Goal: Task Accomplishment & Management: Use online tool/utility

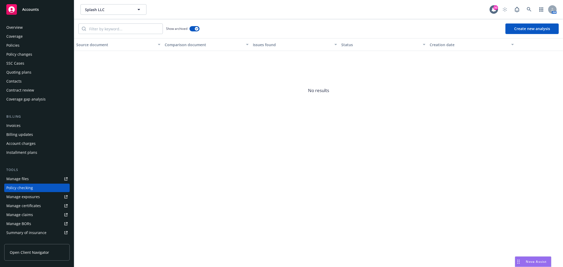
click at [37, 8] on span "Accounts" at bounding box center [30, 9] width 17 height 4
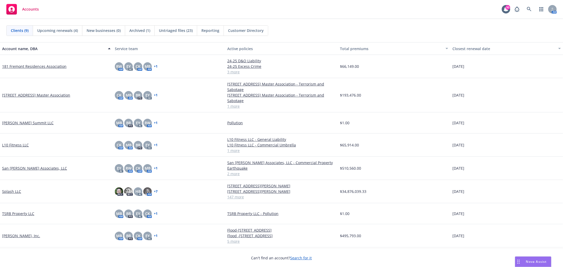
drag, startPoint x: 13, startPoint y: 189, endPoint x: 17, endPoint y: 190, distance: 3.8
click at [13, 189] on link "Splash LLC" at bounding box center [11, 192] width 19 height 6
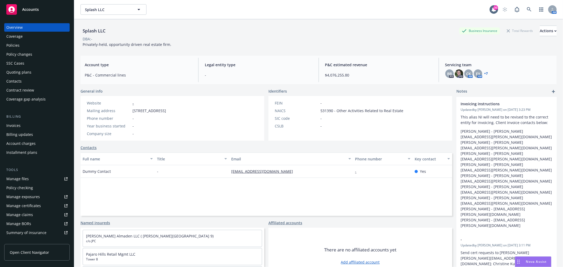
click at [44, 12] on div "Accounts" at bounding box center [36, 9] width 61 height 11
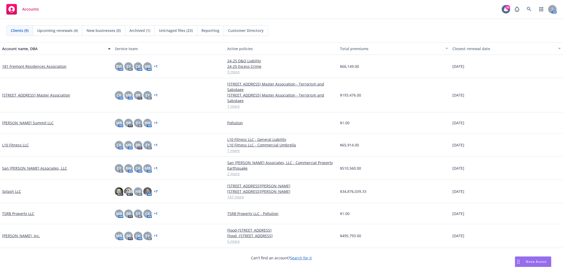
click at [174, 30] on span "Untriaged files (23)" at bounding box center [176, 31] width 34 height 6
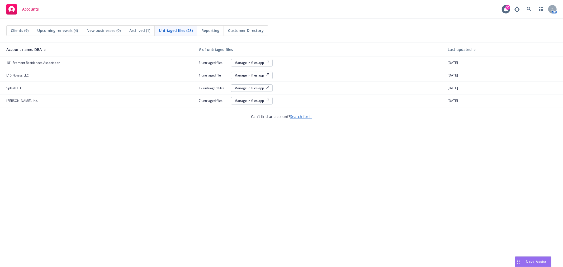
click at [258, 63] on div "Manage in files app" at bounding box center [251, 62] width 35 height 4
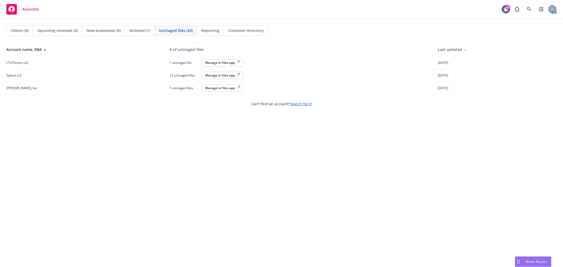
click at [227, 64] on div "Manage in files app" at bounding box center [222, 62] width 35 height 4
click at [230, 77] on div "Manage in files app" at bounding box center [222, 75] width 35 height 4
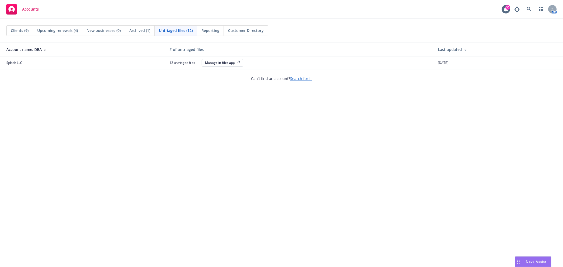
click at [10, 65] on span "Splash LLC" at bounding box center [14, 62] width 16 height 4
click at [225, 62] on div "Manage in files app" at bounding box center [222, 62] width 35 height 4
click at [223, 62] on div "Manage in files app" at bounding box center [222, 62] width 35 height 4
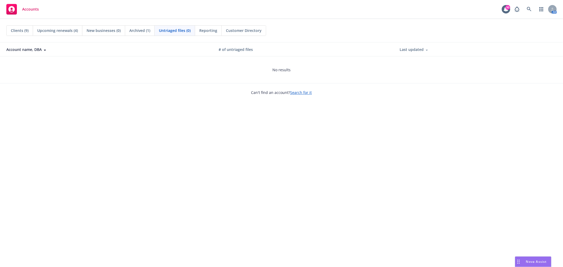
click at [207, 30] on span "Reporting" at bounding box center [208, 31] width 18 height 6
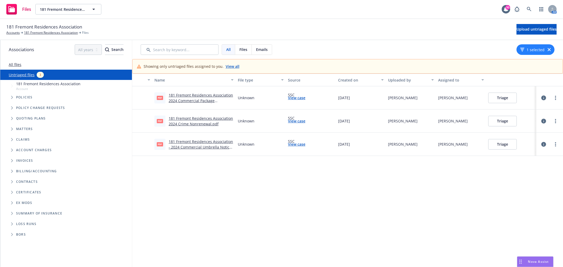
click at [203, 100] on link "181 Fremont Residences Association 2024 Commercial Package Nonrenewal.pdf" at bounding box center [201, 101] width 64 height 16
click at [504, 97] on button "Triage" at bounding box center [502, 98] width 28 height 11
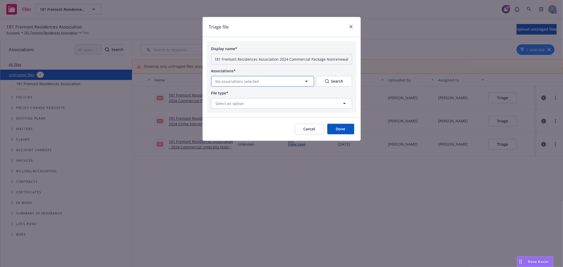
click at [308, 83] on icon "button" at bounding box center [306, 81] width 6 height 6
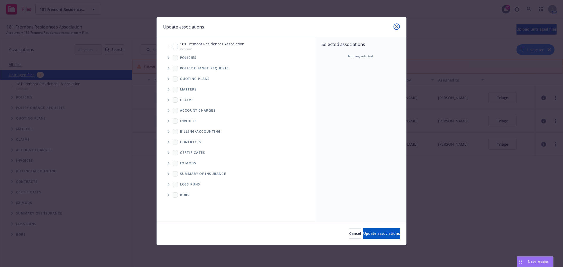
click at [395, 26] on icon "close" at bounding box center [396, 26] width 3 height 3
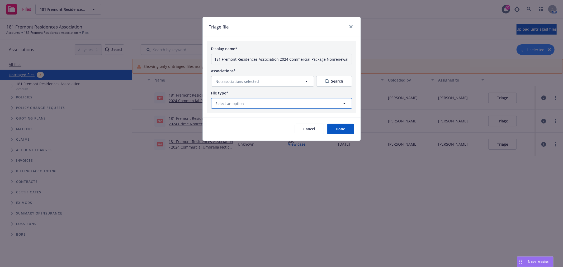
click at [343, 104] on icon "button" at bounding box center [344, 103] width 6 height 6
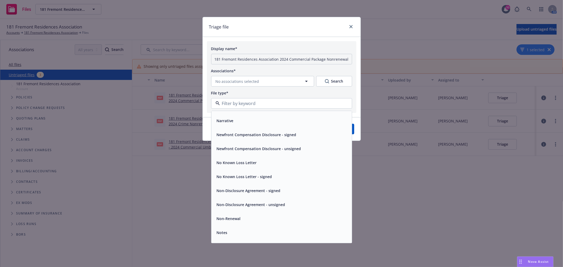
scroll to position [1495, 0]
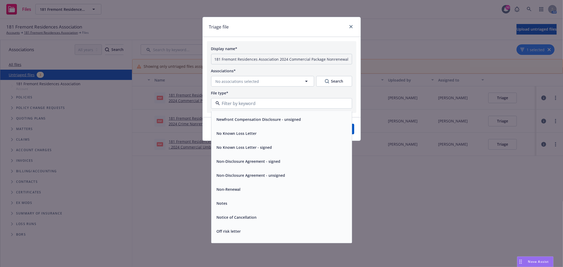
click at [223, 188] on span "Non-Renewal" at bounding box center [229, 190] width 24 height 6
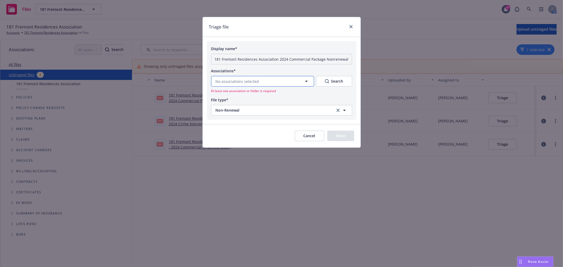
click at [308, 82] on icon "button" at bounding box center [306, 81] width 6 height 6
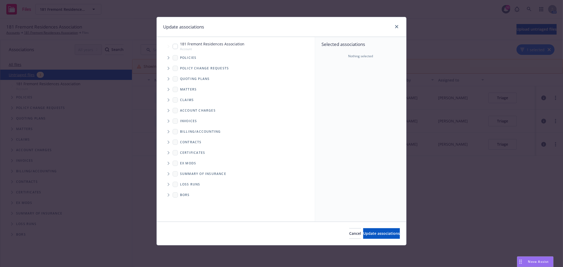
click at [175, 46] on input "Tree Example" at bounding box center [175, 46] width 5 height 5
checkbox input "true"
click at [385, 235] on span "Update associations" at bounding box center [381, 233] width 37 height 5
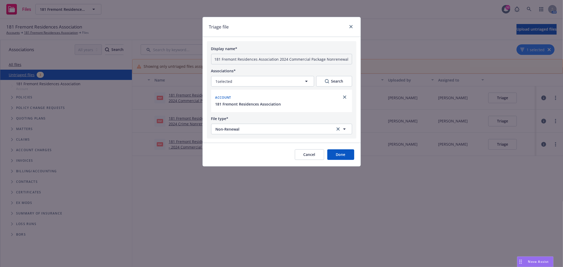
click at [346, 156] on button "Done" at bounding box center [340, 154] width 27 height 11
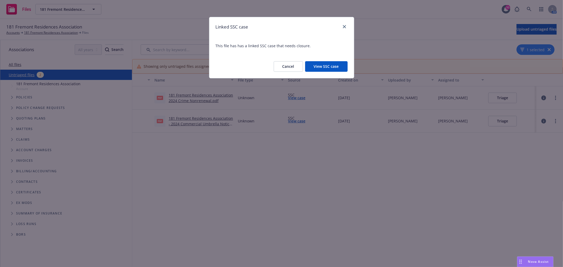
click at [348, 26] on div "Linked SSC case" at bounding box center [281, 27] width 145 height 20
click at [344, 27] on icon "close" at bounding box center [344, 26] width 3 height 3
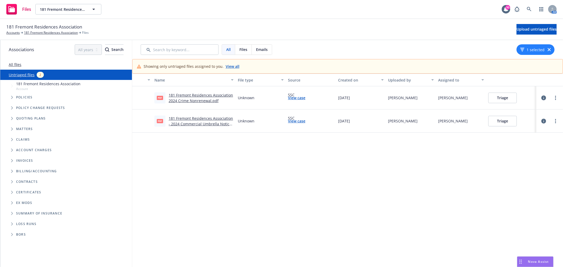
click at [198, 98] on link "181 Fremont Residences Association 2024 Crime Nonrenewal.pdf" at bounding box center [201, 98] width 64 height 11
click at [555, 97] on icon "more" at bounding box center [555, 98] width 1 height 4
click at [497, 97] on button "Triage" at bounding box center [502, 98] width 28 height 11
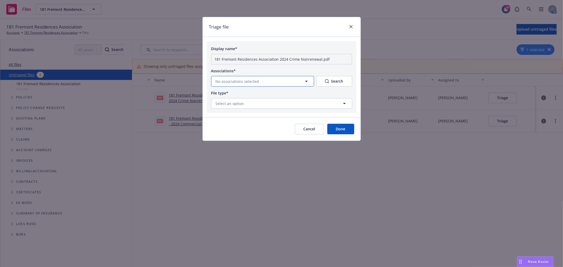
click at [306, 83] on icon "button" at bounding box center [306, 81] width 6 height 6
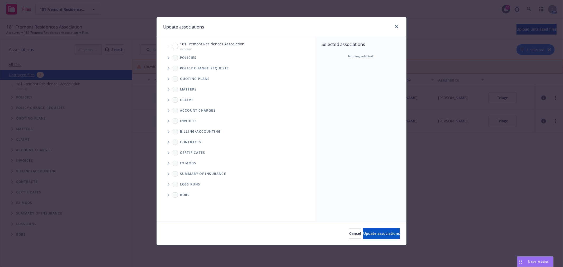
click at [175, 46] on input "Tree Example" at bounding box center [175, 46] width 5 height 5
checkbox input "true"
click at [381, 236] on button "Update associations" at bounding box center [381, 233] width 37 height 11
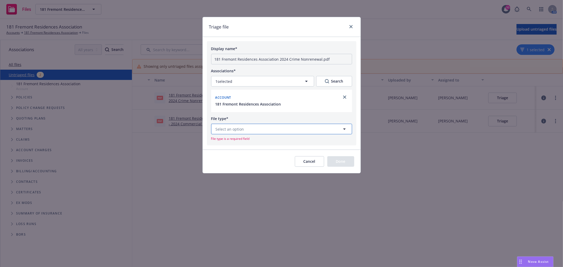
click at [254, 130] on button "Select an option" at bounding box center [281, 129] width 141 height 11
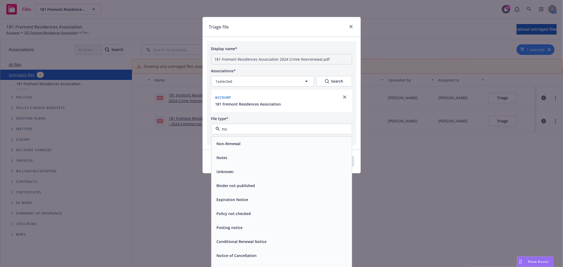
type input "non"
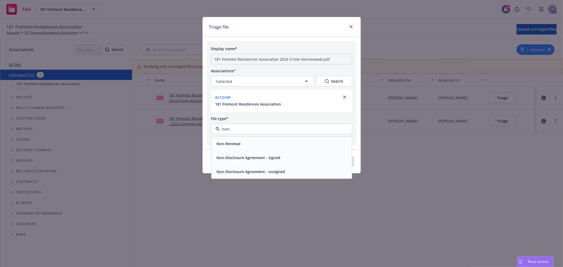
click at [239, 141] on div "Non-Renewal" at bounding box center [228, 144] width 27 height 8
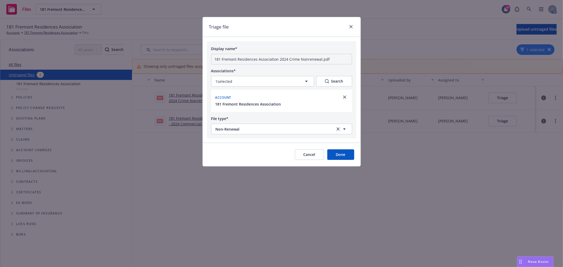
click at [342, 153] on button "Done" at bounding box center [340, 154] width 27 height 11
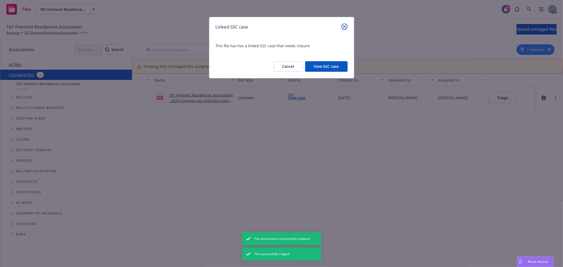
click at [344, 25] on link "close" at bounding box center [344, 26] width 6 height 6
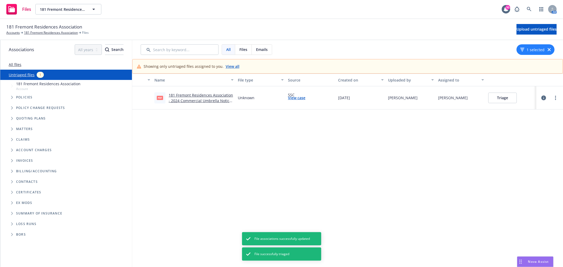
click at [192, 100] on link "181 Fremont Residences Association - 2024 Commercial Umbrella Notice of Non-Ren…" at bounding box center [201, 101] width 64 height 16
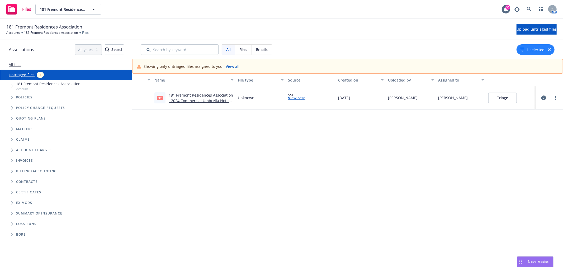
click at [496, 97] on button "Triage" at bounding box center [502, 98] width 28 height 11
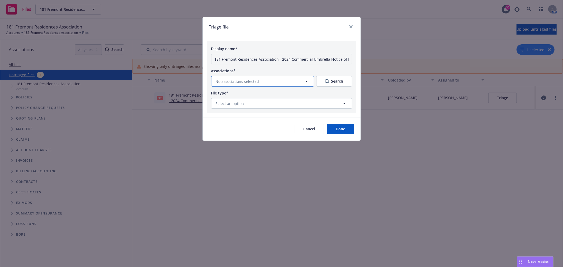
click at [263, 81] on button "No associations selected" at bounding box center [262, 81] width 103 height 11
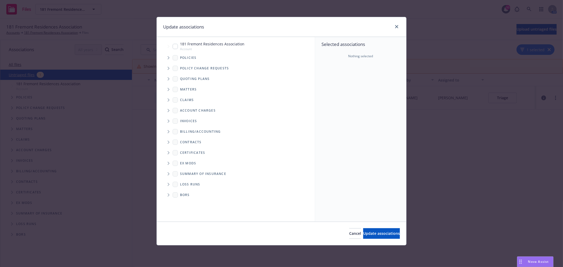
click at [212, 42] on span "181 Fremont Residences Association" at bounding box center [212, 44] width 64 height 6
checkbox input "true"
click at [368, 231] on span "Update associations" at bounding box center [381, 233] width 37 height 5
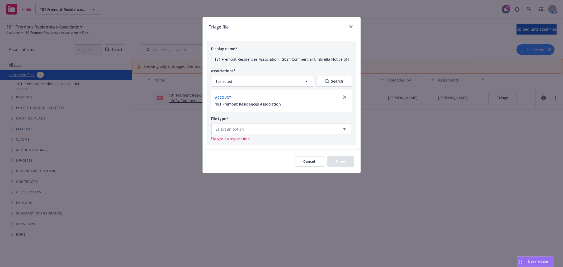
click at [263, 128] on button "Select an option" at bounding box center [281, 129] width 141 height 11
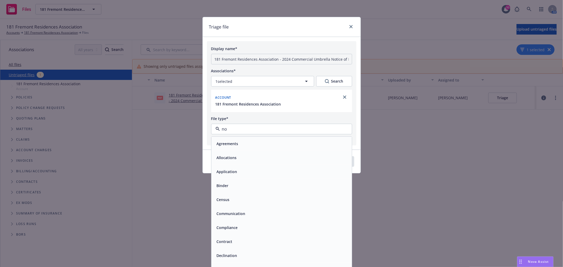
type input "non"
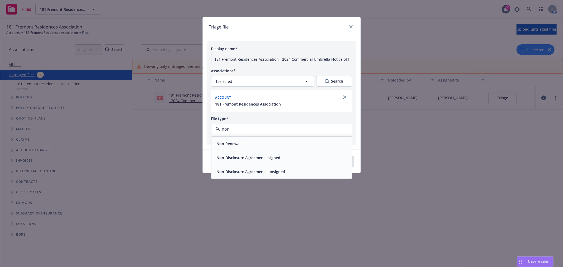
click at [266, 146] on div "Non-Renewal" at bounding box center [282, 144] width 134 height 8
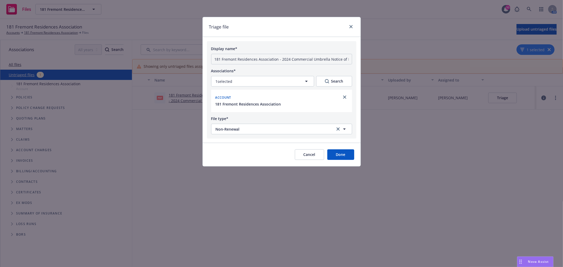
click at [337, 152] on button "Done" at bounding box center [340, 154] width 27 height 11
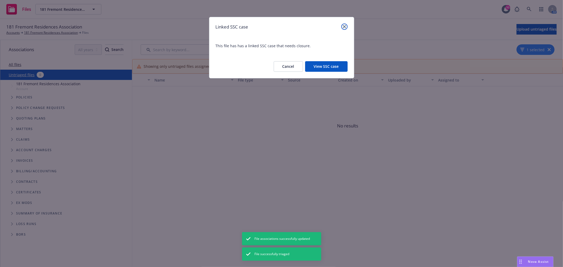
click at [345, 28] on icon "close" at bounding box center [344, 26] width 3 height 3
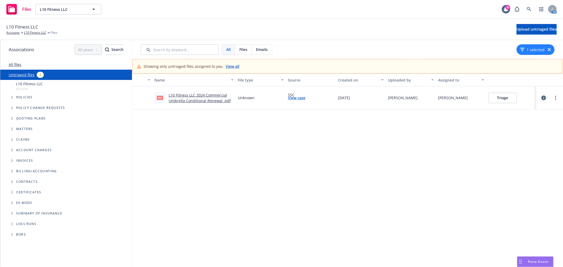
click at [213, 100] on link "L10 Fitness LLC 2024 Commercial Umbrella Conditional Renewal .pdf" at bounding box center [200, 98] width 62 height 11
click at [504, 96] on button "Triage" at bounding box center [502, 98] width 28 height 11
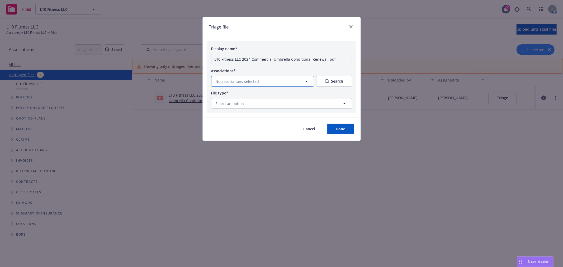
click at [306, 82] on icon "button" at bounding box center [306, 81] width 6 height 6
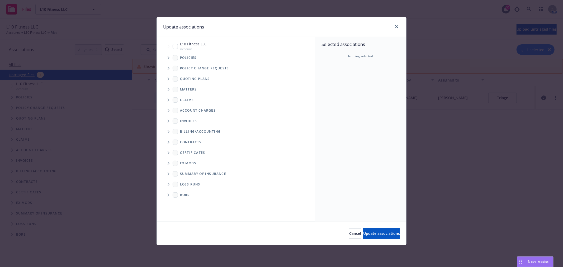
drag, startPoint x: 176, startPoint y: 45, endPoint x: 190, endPoint y: 61, distance: 21.3
click at [176, 46] on input "Tree Example" at bounding box center [175, 46] width 5 height 5
checkbox input "true"
click at [367, 233] on span "Update associations" at bounding box center [381, 233] width 37 height 5
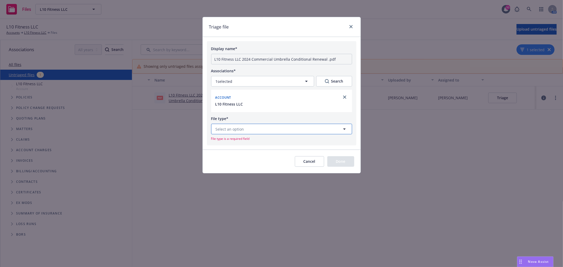
click at [275, 127] on button "Select an option" at bounding box center [281, 129] width 141 height 11
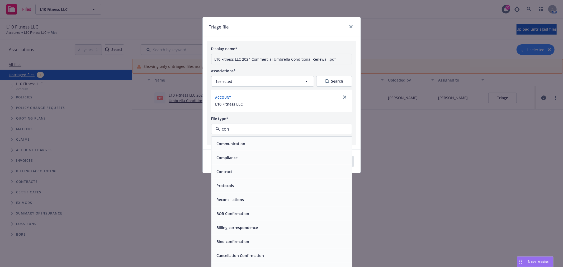
type input "cond"
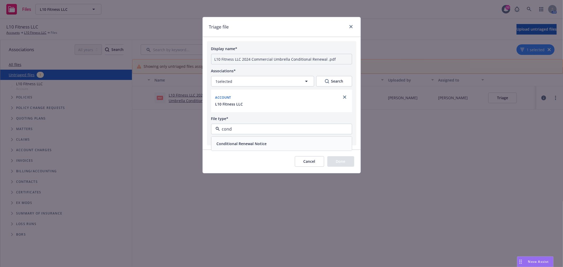
click at [265, 142] on span "Conditional Renewal Notice" at bounding box center [242, 144] width 50 height 6
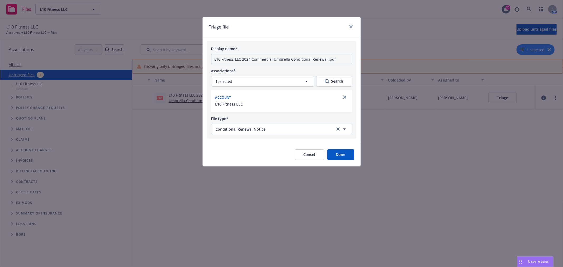
click at [343, 159] on button "Done" at bounding box center [340, 154] width 27 height 11
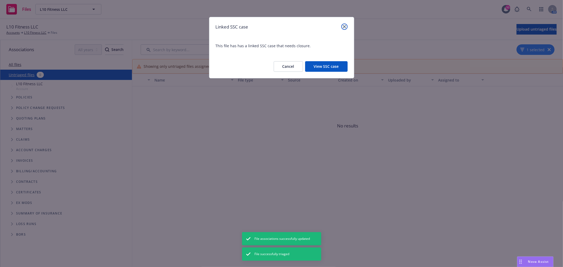
click at [345, 27] on icon "close" at bounding box center [344, 26] width 3 height 3
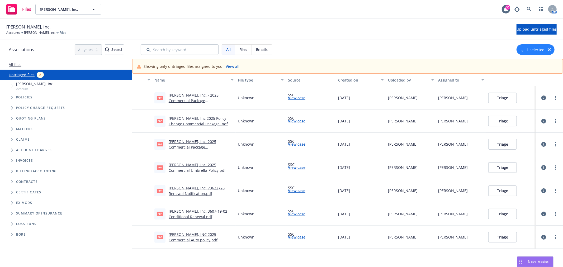
click at [190, 97] on link "[PERSON_NAME], Inc. - 2025 Commercial Package Endorsement.pdf" at bounding box center [194, 101] width 50 height 16
click at [506, 99] on button "Triage" at bounding box center [502, 98] width 28 height 11
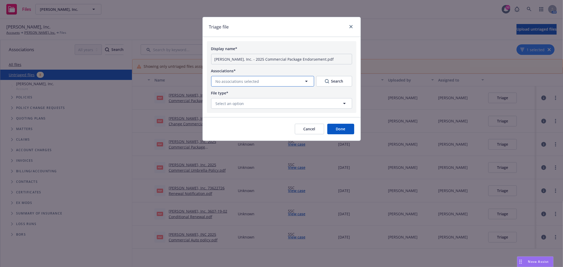
click at [303, 81] on icon "button" at bounding box center [306, 81] width 6 height 6
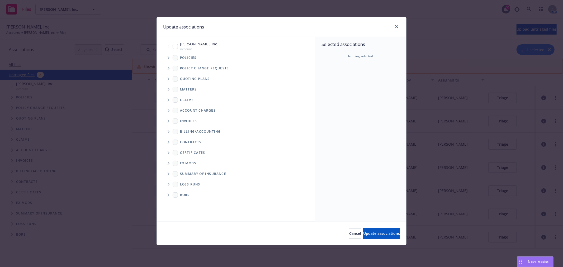
drag, startPoint x: 227, startPoint y: 25, endPoint x: 214, endPoint y: 36, distance: 17.1
click at [235, 31] on div "Update associations" at bounding box center [281, 27] width 249 height 20
click at [177, 45] on input "Tree Example" at bounding box center [175, 46] width 5 height 5
checkbox input "true"
click at [386, 231] on span "Update associations" at bounding box center [381, 233] width 37 height 5
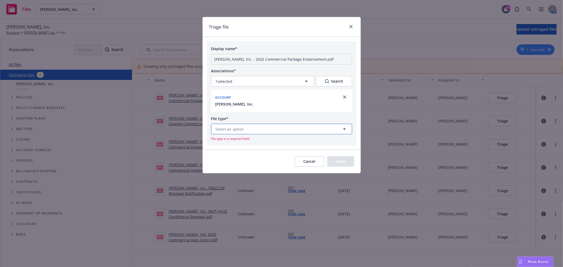
click at [247, 130] on button "Select an option" at bounding box center [281, 129] width 141 height 11
type input "premium summa"
drag, startPoint x: 268, startPoint y: 129, endPoint x: 244, endPoint y: 130, distance: 24.0
click at [244, 130] on input "premium summa" at bounding box center [280, 129] width 121 height 6
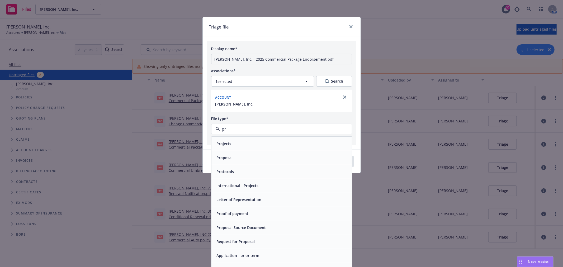
type input "pre"
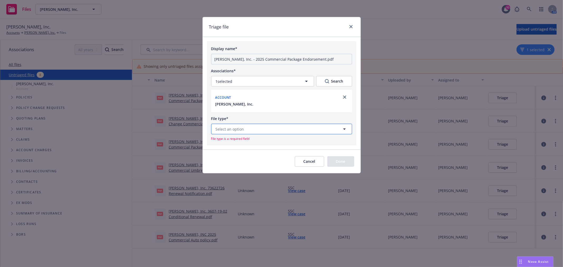
click at [246, 131] on button "Select an option" at bounding box center [281, 129] width 141 height 11
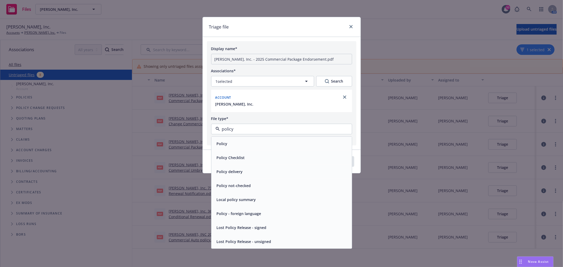
drag, startPoint x: 243, startPoint y: 130, endPoint x: 194, endPoint y: 132, distance: 49.1
click at [197, 132] on div "Triage file Display name* Vance Brown, Inc. - 2025 Commercial Package Endorseme…" at bounding box center [281, 133] width 563 height 267
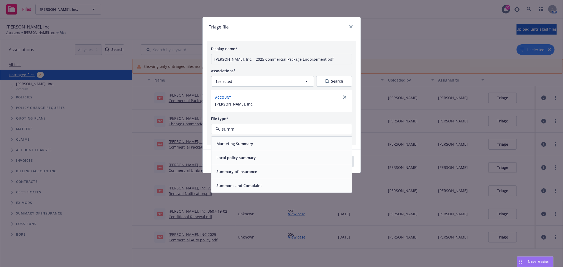
type input "summa"
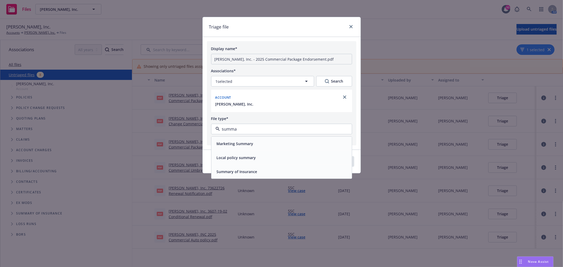
drag, startPoint x: 245, startPoint y: 128, endPoint x: 209, endPoint y: 126, distance: 36.0
click at [209, 126] on div "Display name* Vance Brown, Inc. - 2025 Commercial Package Endorsement.pdf Assoc…" at bounding box center [281, 93] width 149 height 104
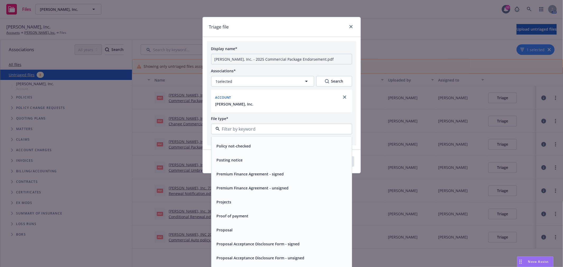
scroll to position [1788, 0]
click at [271, 188] on span "Premium Finance Agreement - unsigned" at bounding box center [253, 188] width 72 height 6
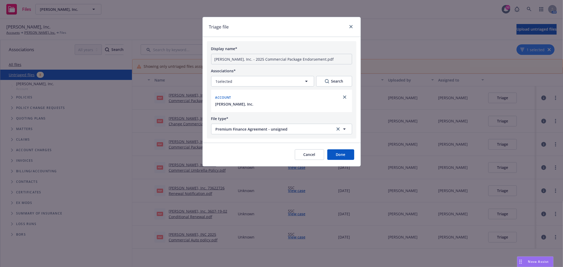
click at [344, 156] on button "Done" at bounding box center [340, 154] width 27 height 11
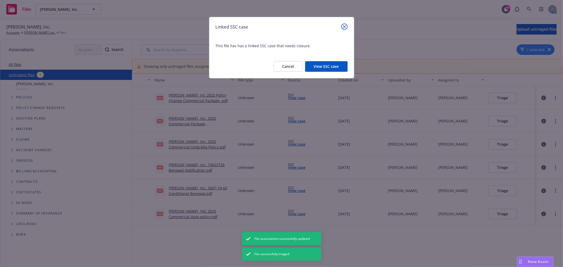
click at [346, 26] on icon "close" at bounding box center [344, 26] width 3 height 3
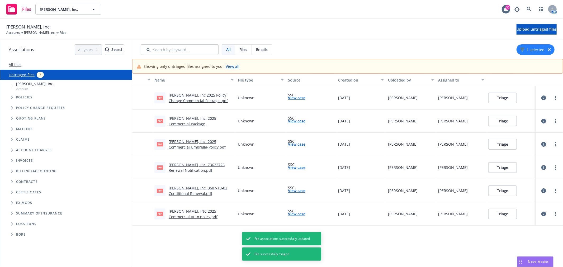
click at [197, 100] on link "Vance Brown, Inc 2025 Policy Change Commercial Package .pdf" at bounding box center [198, 98] width 59 height 11
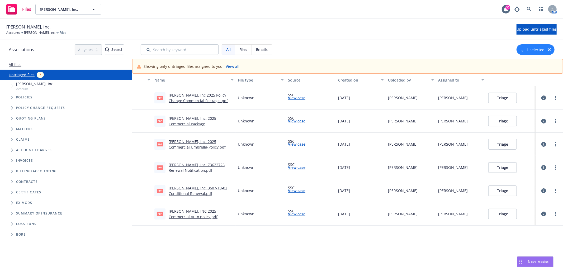
click at [501, 100] on button "Triage" at bounding box center [502, 98] width 28 height 11
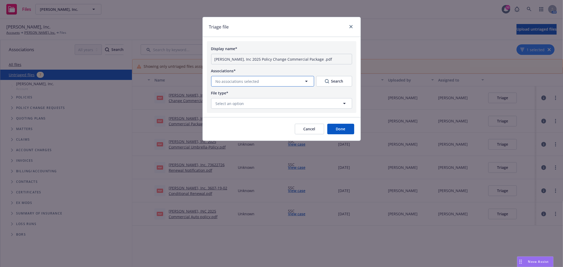
click at [294, 78] on button "No associations selected" at bounding box center [262, 81] width 103 height 11
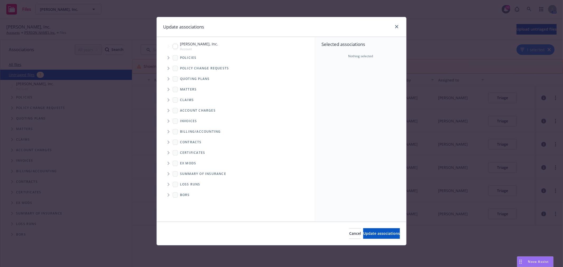
click at [202, 45] on span "Vance Brown, Inc." at bounding box center [199, 44] width 38 height 6
checkbox input "true"
click at [375, 232] on span "Update associations" at bounding box center [381, 233] width 37 height 5
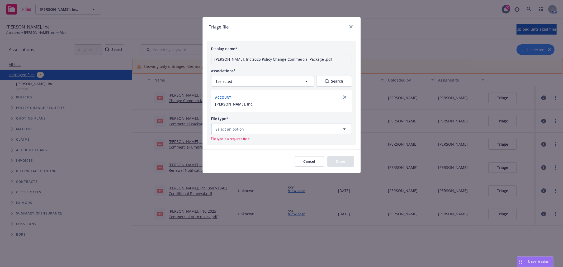
click at [300, 130] on button "Select an option" at bounding box center [281, 129] width 141 height 11
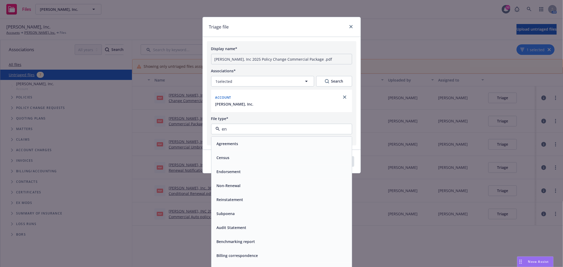
type input "end"
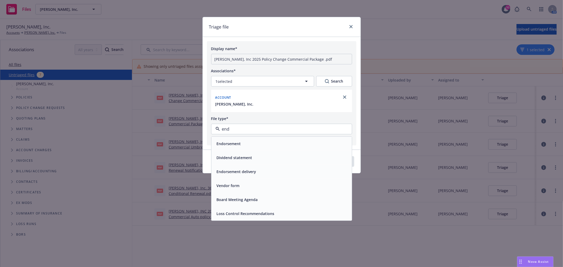
click at [226, 142] on span "Endorsement" at bounding box center [229, 144] width 24 height 6
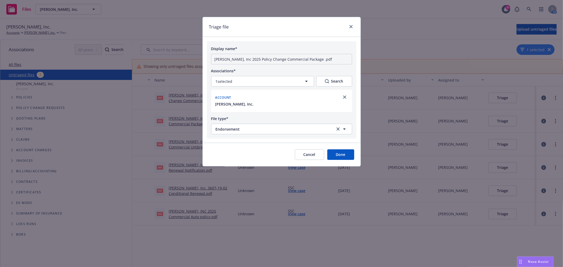
click at [340, 152] on button "Done" at bounding box center [340, 154] width 27 height 11
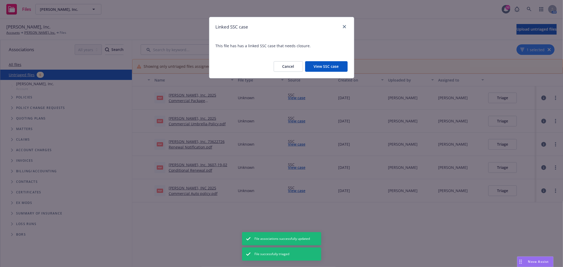
click at [347, 27] on div "Linked SSC case" at bounding box center [281, 27] width 145 height 20
click at [347, 27] on link "close" at bounding box center [344, 26] width 6 height 6
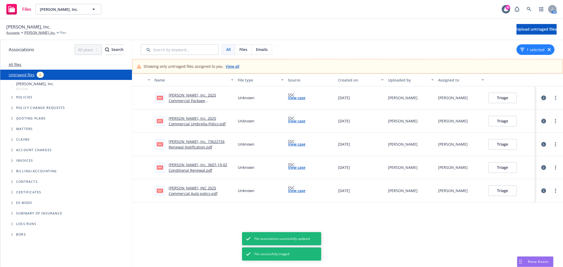
click at [197, 99] on link "Vance Brown, Inc. 2025 Commercial Package Endorsement.pdf" at bounding box center [192, 101] width 47 height 16
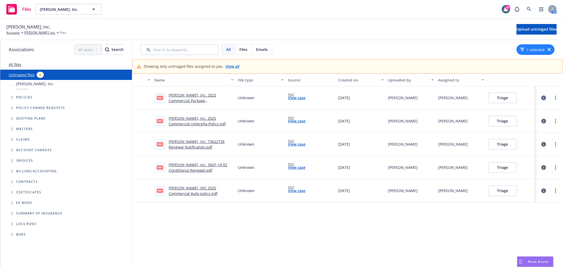
click at [193, 101] on link "Vance Brown, Inc. 2025 Commercial Package Endorsement.pdf" at bounding box center [192, 101] width 47 height 16
click at [506, 97] on button "Triage" at bounding box center [502, 98] width 28 height 11
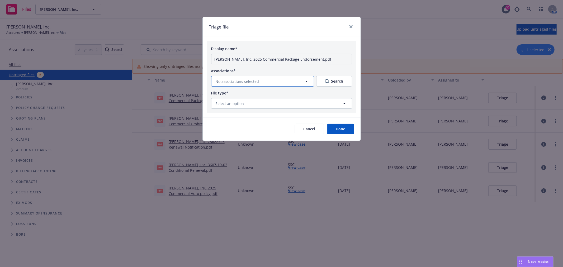
click at [281, 83] on button "No associations selected" at bounding box center [262, 81] width 103 height 11
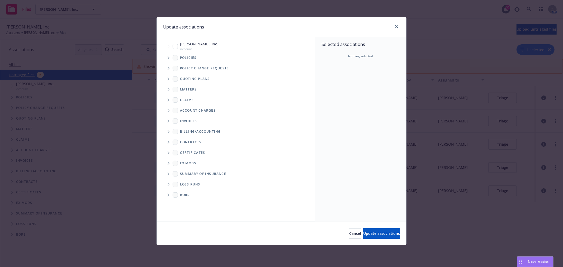
click at [178, 46] on div "Vance Brown, Inc. Account" at bounding box center [195, 46] width 45 height 10
checkbox input "true"
click at [370, 228] on button "Update associations" at bounding box center [381, 233] width 37 height 11
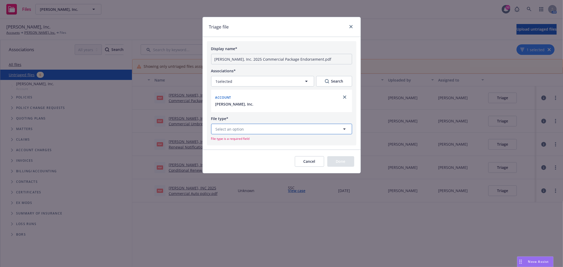
click at [283, 130] on button "Select an option" at bounding box center [281, 129] width 141 height 11
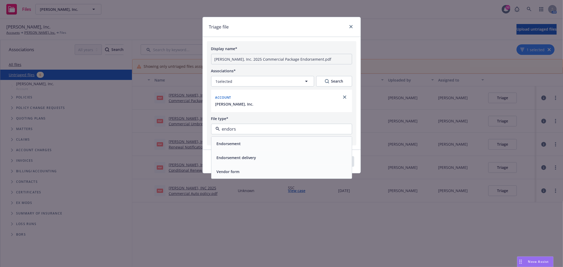
type input "endorse"
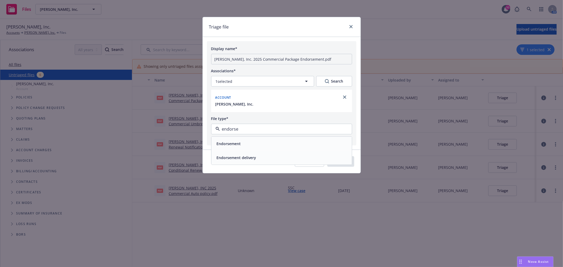
click at [245, 142] on div "Endorsement" at bounding box center [282, 144] width 134 height 8
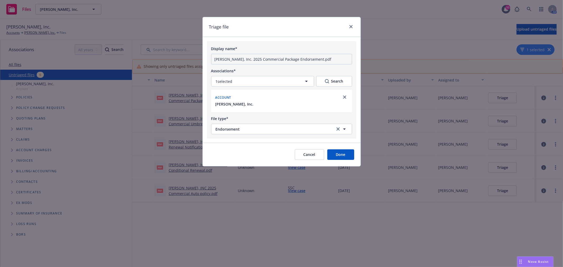
click at [341, 154] on button "Done" at bounding box center [340, 154] width 27 height 11
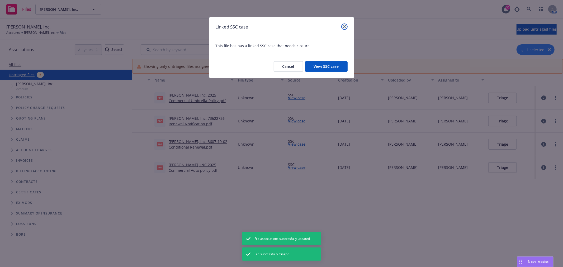
click at [342, 25] on link "close" at bounding box center [344, 26] width 6 height 6
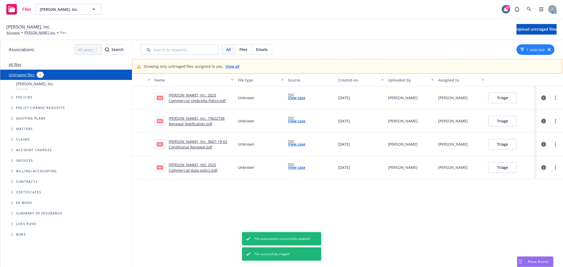
click at [190, 94] on link "Vance Brown, Inc. 2025 Commercial Umbrella-Policy.pdf" at bounding box center [197, 98] width 57 height 11
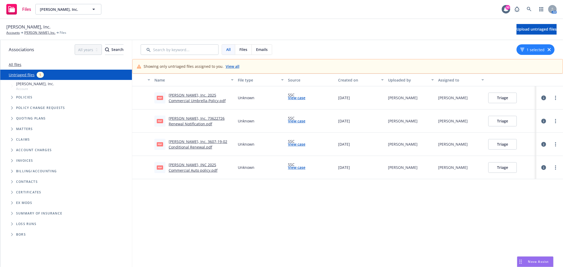
click at [508, 99] on button "Triage" at bounding box center [502, 98] width 28 height 11
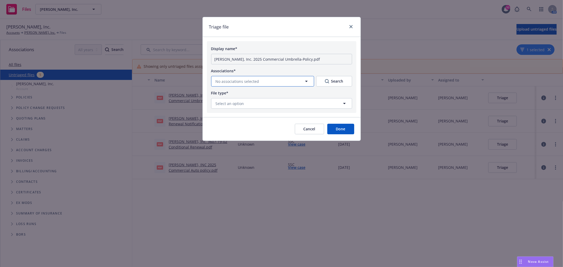
click at [297, 78] on button "No associations selected" at bounding box center [262, 81] width 103 height 11
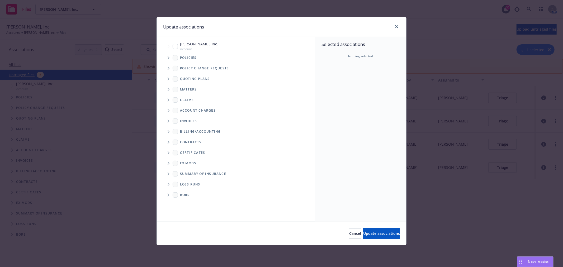
click at [177, 45] on input "Tree Example" at bounding box center [175, 46] width 5 height 5
checkbox input "true"
click at [367, 231] on span "Update associations" at bounding box center [381, 233] width 37 height 5
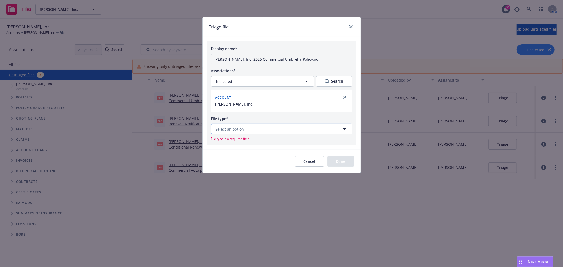
click at [252, 127] on button "Select an option" at bounding box center [281, 129] width 141 height 11
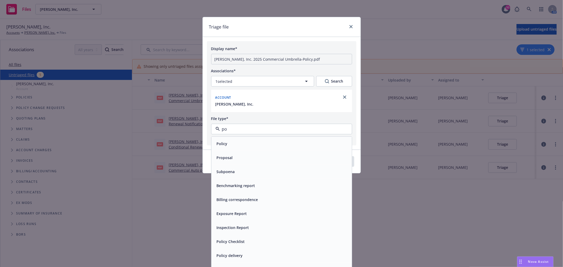
type input "pol"
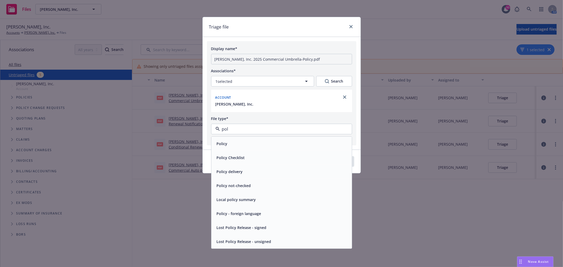
click at [231, 146] on div "Policy" at bounding box center [282, 144] width 134 height 8
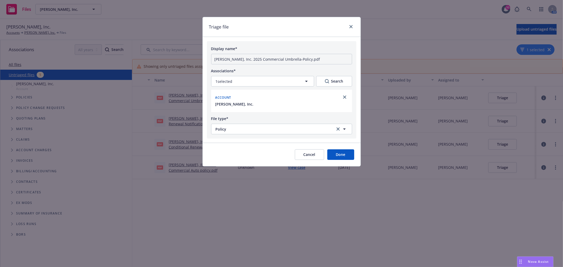
click at [343, 151] on button "Done" at bounding box center [340, 154] width 27 height 11
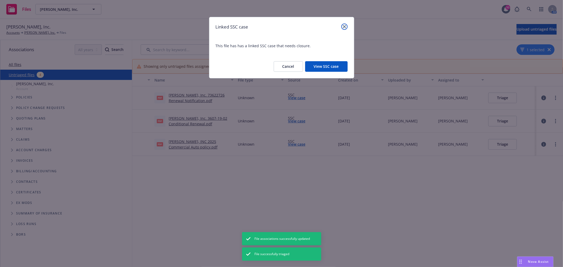
click at [346, 27] on icon "close" at bounding box center [344, 26] width 3 height 3
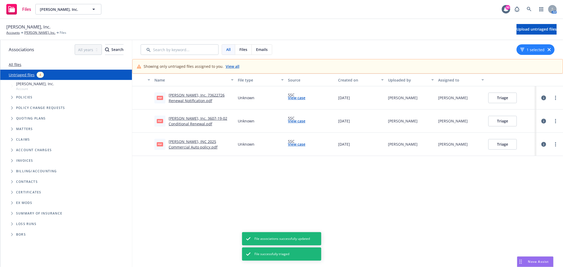
click at [183, 98] on div "Vance Brown, Inc. 73622726 Renewal Notification.pdf" at bounding box center [201, 97] width 65 height 11
click at [185, 96] on link "Vance Brown, Inc. 73622726 Renewal Notification.pdf" at bounding box center [197, 98] width 56 height 11
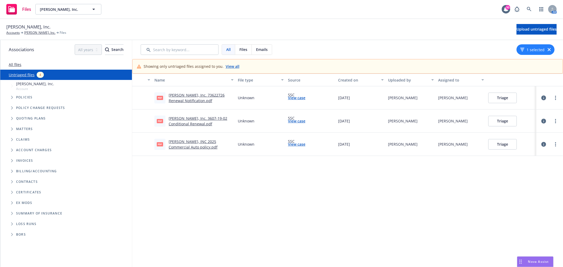
click at [507, 99] on button "Triage" at bounding box center [502, 98] width 28 height 11
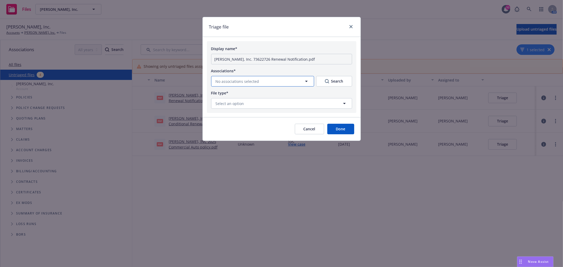
click at [301, 82] on button "No associations selected" at bounding box center [262, 81] width 103 height 11
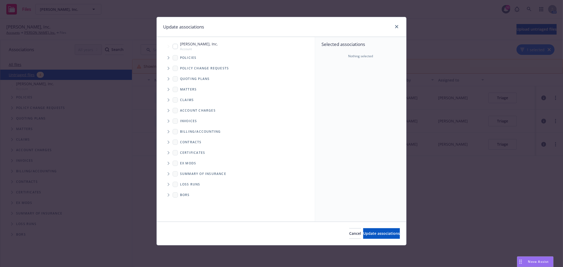
click at [196, 45] on span "Vance Brown, Inc." at bounding box center [199, 44] width 38 height 6
checkbox input "true"
drag, startPoint x: 381, startPoint y: 233, endPoint x: 356, endPoint y: 228, distance: 25.6
click at [380, 232] on span "Update associations" at bounding box center [381, 233] width 37 height 5
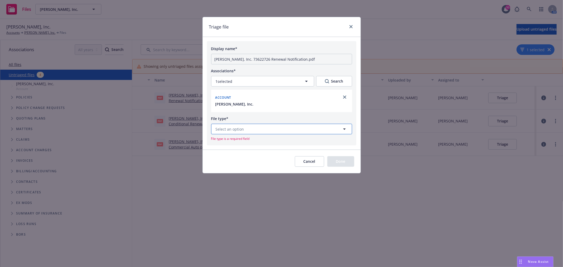
click at [279, 129] on button "Select an option" at bounding box center [281, 129] width 141 height 11
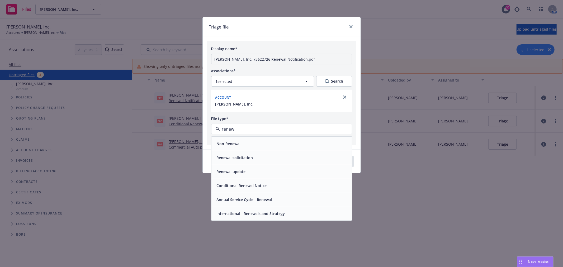
type input "renewa"
click at [253, 159] on div "Renewal solicitation" at bounding box center [235, 158] width 40 height 8
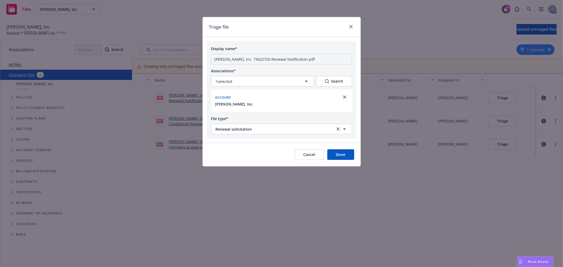
click at [342, 157] on button "Done" at bounding box center [340, 154] width 27 height 11
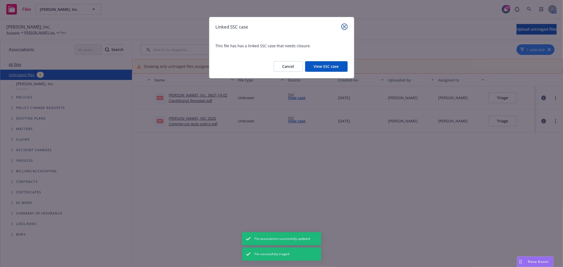
click at [344, 24] on link "close" at bounding box center [344, 26] width 6 height 6
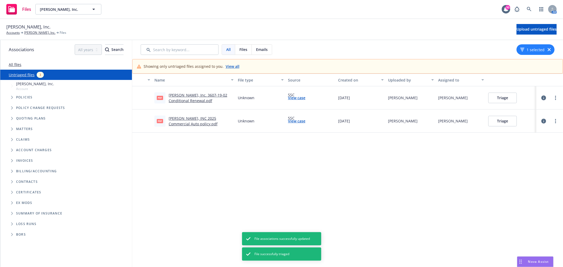
click at [194, 96] on link "Vance Brown, Inc. 3607-19-02 Conditional Renewal.pdf" at bounding box center [198, 98] width 59 height 11
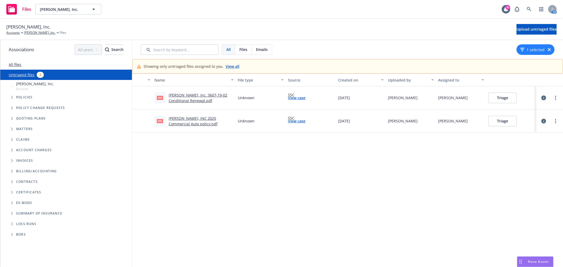
click at [498, 99] on button "Triage" at bounding box center [502, 98] width 28 height 11
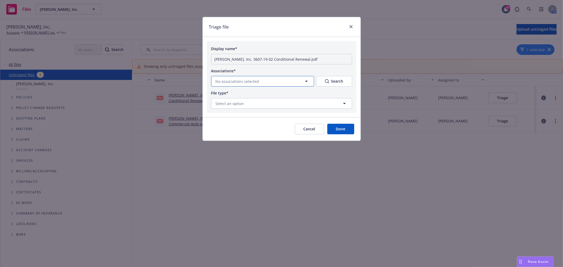
click at [294, 82] on button "No associations selected" at bounding box center [262, 81] width 103 height 11
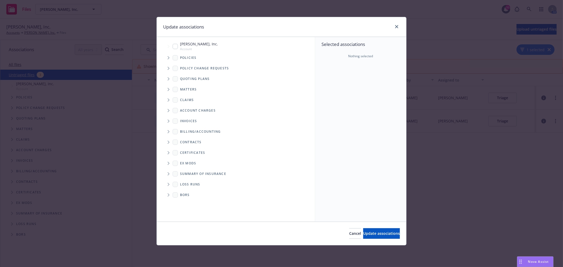
click at [193, 46] on span "Vance Brown, Inc." at bounding box center [199, 44] width 38 height 6
checkbox input "true"
click at [366, 231] on button "Update associations" at bounding box center [381, 233] width 37 height 11
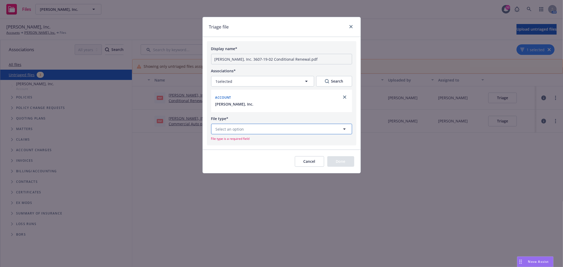
click at [305, 134] on button "Select an option" at bounding box center [281, 129] width 141 height 11
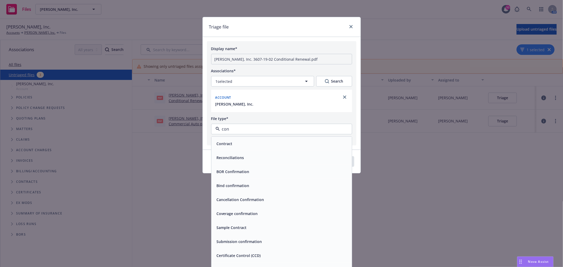
type input "cond"
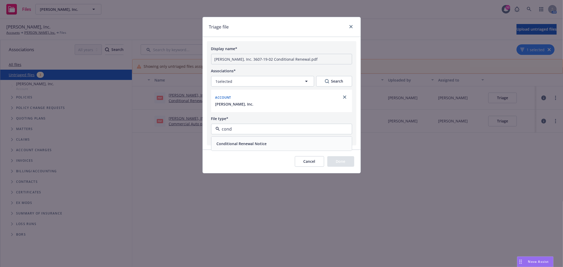
click at [280, 142] on div "Conditional Renewal Notice" at bounding box center [282, 144] width 134 height 8
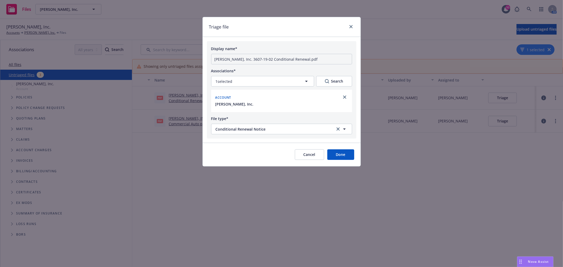
click at [338, 158] on button "Done" at bounding box center [340, 154] width 27 height 11
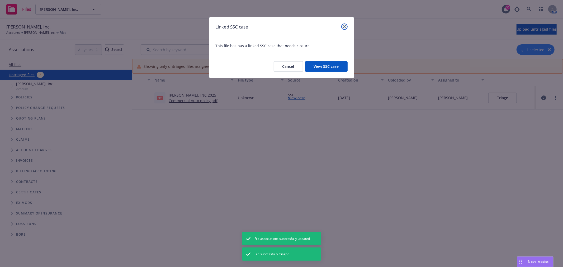
click at [345, 27] on icon "close" at bounding box center [344, 26] width 3 height 3
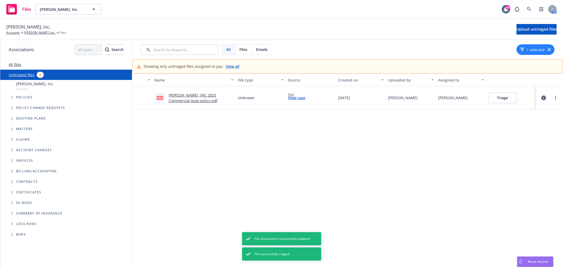
click at [181, 101] on link "VANCE BROWN, INC 2025 Commercial Auto policy.pdf" at bounding box center [193, 98] width 49 height 11
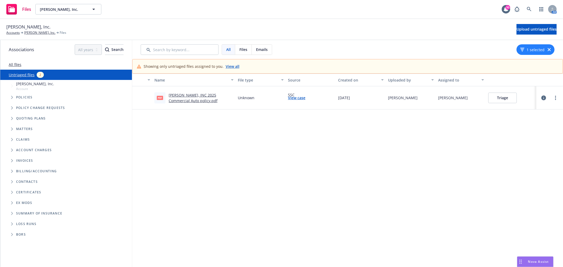
click at [503, 98] on button "Triage" at bounding box center [502, 98] width 28 height 11
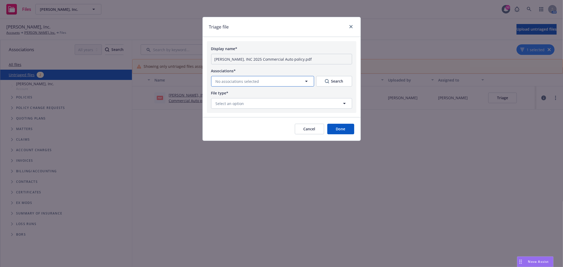
click at [302, 82] on button "No associations selected" at bounding box center [262, 81] width 103 height 11
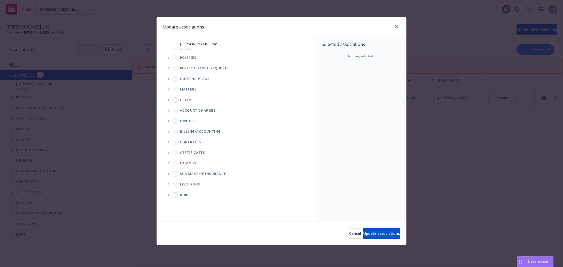
click at [201, 45] on span "Vance Brown, Inc." at bounding box center [199, 44] width 38 height 6
checkbox input "true"
drag, startPoint x: 364, startPoint y: 233, endPoint x: 364, endPoint y: 230, distance: 2.9
click at [364, 233] on span "Update associations" at bounding box center [381, 233] width 37 height 5
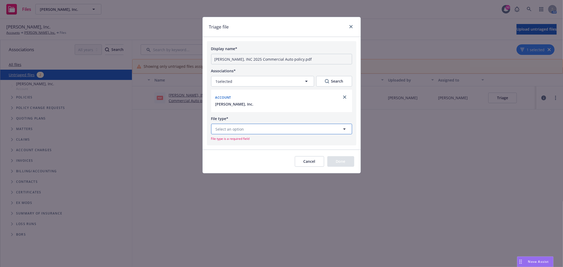
click at [259, 130] on button "Select an option" at bounding box center [281, 129] width 141 height 11
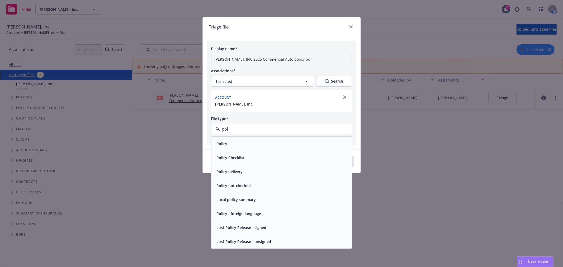
type input "poli"
click at [248, 140] on div "Policy" at bounding box center [282, 144] width 134 height 8
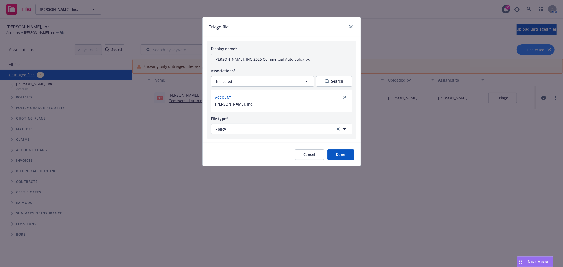
click at [343, 151] on button "Done" at bounding box center [340, 154] width 27 height 11
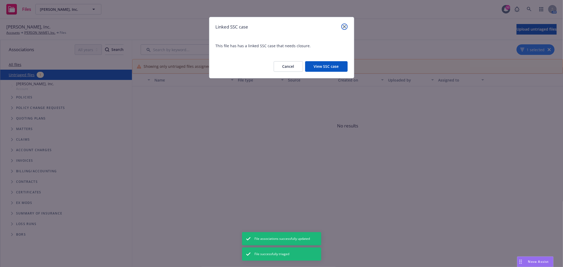
click at [344, 27] on icon "close" at bounding box center [344, 26] width 3 height 3
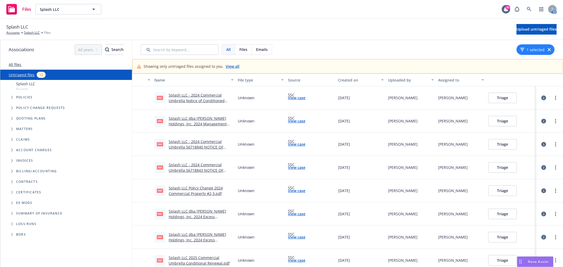
click at [204, 81] on div "Name" at bounding box center [190, 80] width 73 height 6
click at [179, 82] on div "Name" at bounding box center [190, 80] width 73 height 6
click at [201, 98] on div "Splash LLC Policy Change 2024 Commercial Property #2,3.pdf" at bounding box center [201, 97] width 65 height 11
click at [194, 94] on link "Splash LLC Policy Change 2024 Commercial Property #2,3.pdf" at bounding box center [196, 98] width 54 height 11
click at [503, 101] on button "Triage" at bounding box center [502, 98] width 28 height 11
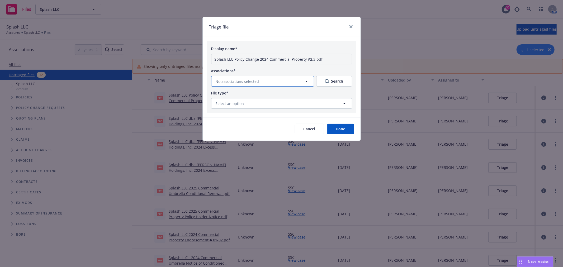
click at [272, 85] on button "No associations selected" at bounding box center [262, 81] width 103 height 11
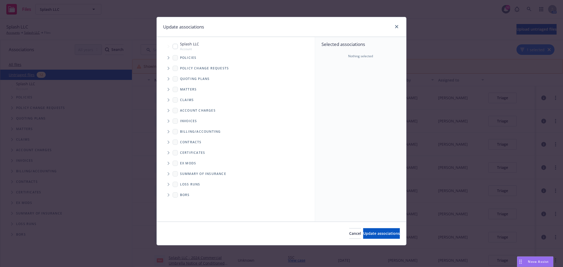
click at [175, 47] on input "Tree Example" at bounding box center [175, 46] width 5 height 5
checkbox input "true"
drag, startPoint x: 364, startPoint y: 232, endPoint x: 364, endPoint y: 219, distance: 13.2
click at [364, 232] on span "Update associations" at bounding box center [381, 233] width 37 height 5
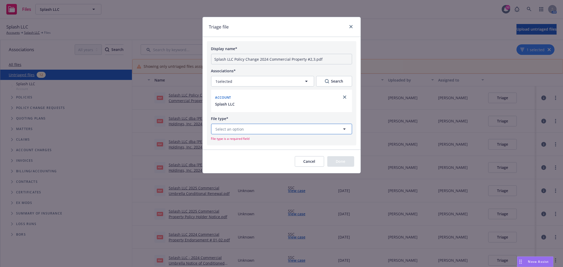
click at [294, 131] on button "Select an option" at bounding box center [281, 129] width 141 height 11
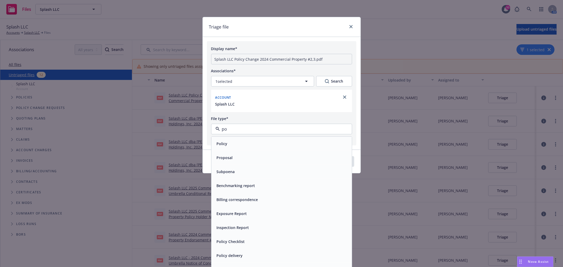
type input "pol"
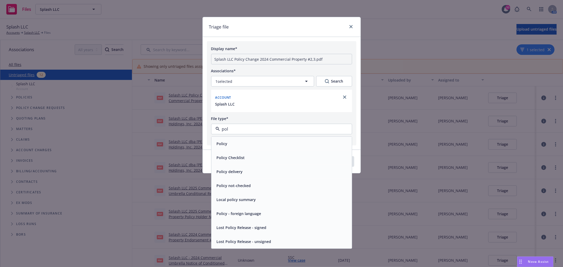
click at [237, 143] on div "Policy" at bounding box center [282, 144] width 134 height 8
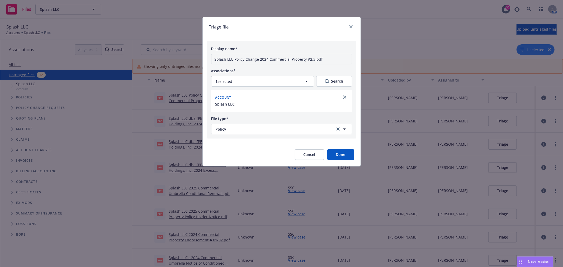
click at [343, 156] on button "Done" at bounding box center [340, 154] width 27 height 11
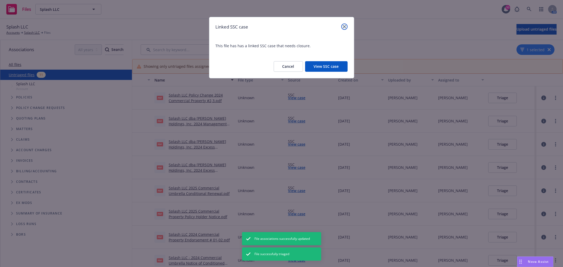
click at [344, 26] on icon "close" at bounding box center [344, 26] width 3 height 3
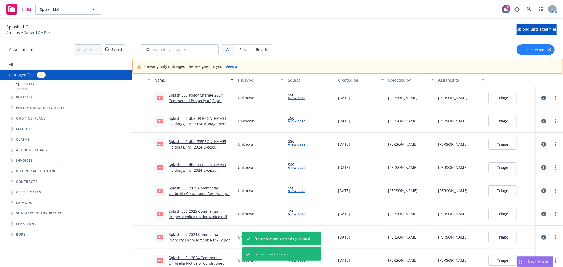
click at [199, 99] on link "Splash LLC Policy Change 2024 Commercial Property #2,3.pdf" at bounding box center [196, 98] width 54 height 11
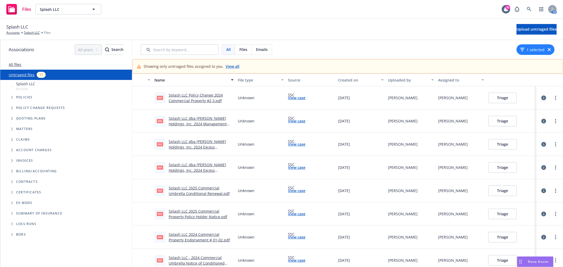
click at [494, 101] on button "Triage" at bounding box center [502, 98] width 28 height 11
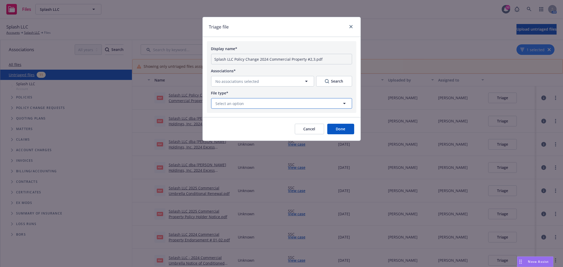
click at [277, 104] on button "Select an option" at bounding box center [281, 103] width 141 height 11
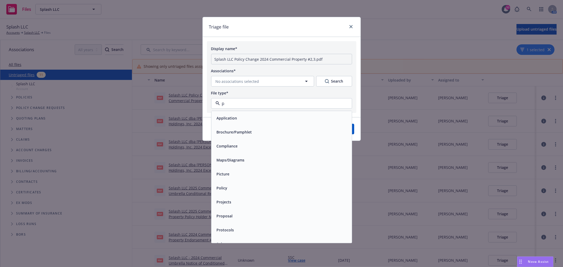
type input "po"
click at [282, 116] on div "Policy" at bounding box center [282, 118] width 134 height 8
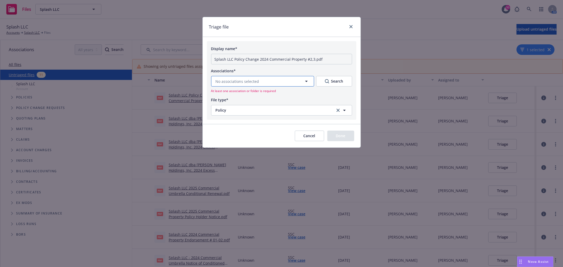
click at [307, 81] on icon "button" at bounding box center [306, 81] width 6 height 6
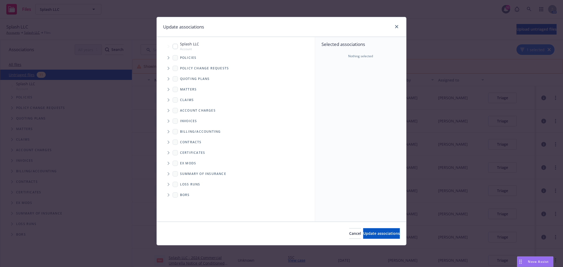
drag, startPoint x: 173, startPoint y: 46, endPoint x: 176, endPoint y: 47, distance: 3.4
click at [174, 46] on input "Tree Example" at bounding box center [175, 46] width 5 height 5
checkbox input "true"
click at [383, 234] on span "Update associations" at bounding box center [381, 233] width 37 height 5
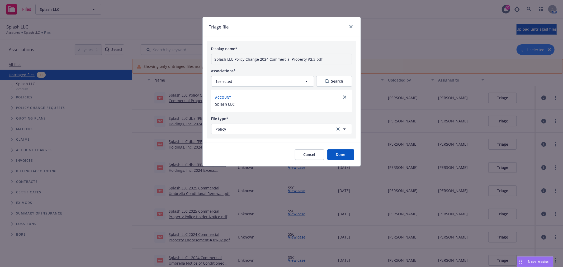
click at [342, 151] on button "Done" at bounding box center [340, 154] width 27 height 11
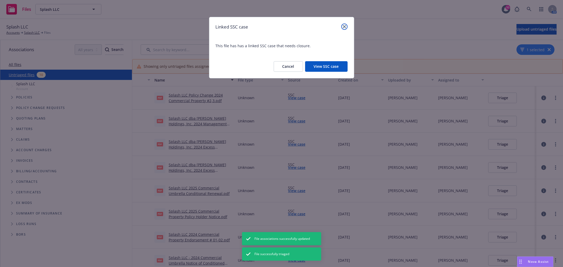
click at [346, 26] on icon "close" at bounding box center [344, 26] width 3 height 3
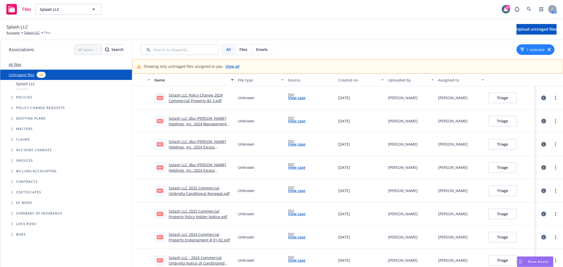
click at [192, 123] on link "Splash LLC dba Paul Holdings, Inc. 2024 Management Liability Nonrenewal.pdf" at bounding box center [198, 124] width 58 height 16
click at [502, 121] on button "Triage" at bounding box center [502, 121] width 28 height 11
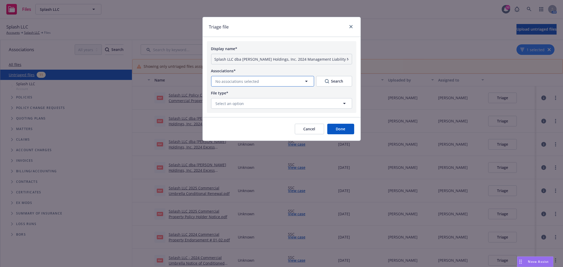
click at [274, 82] on button "No associations selected" at bounding box center [262, 81] width 103 height 11
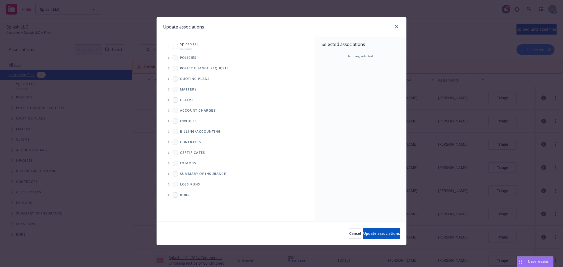
click at [176, 46] on input "Tree Example" at bounding box center [175, 46] width 5 height 5
checkbox input "true"
click at [375, 232] on span "Update associations" at bounding box center [381, 233] width 37 height 5
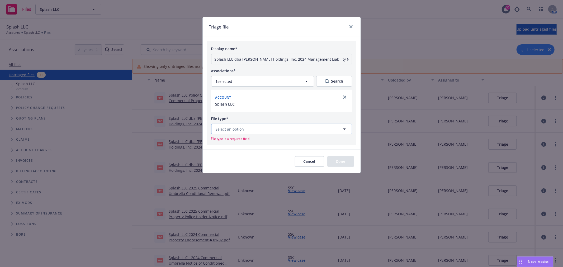
click at [272, 131] on button "Select an option" at bounding box center [281, 129] width 141 height 11
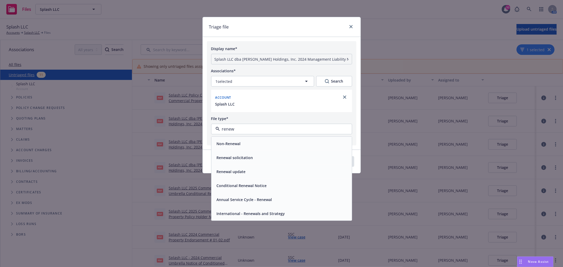
type input "renewa"
click at [233, 158] on span "Renewal solicitation" at bounding box center [235, 158] width 36 height 6
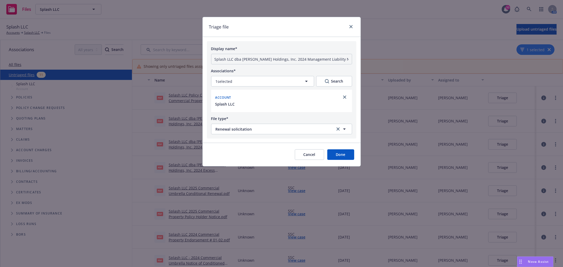
click at [347, 156] on button "Done" at bounding box center [340, 154] width 27 height 11
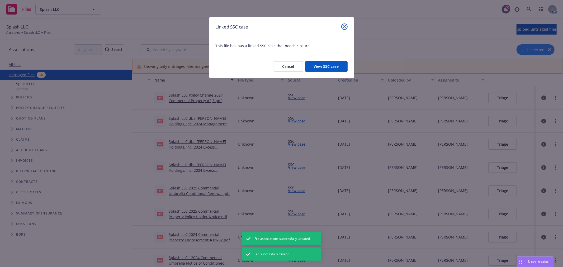
click at [346, 25] on link "close" at bounding box center [344, 26] width 6 height 6
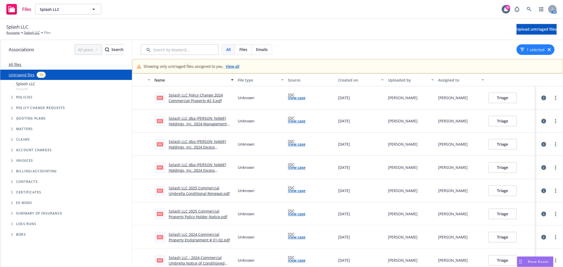
click at [203, 146] on link "Splash LLC dba Paul Holdings, Inc. 2024 Excess Conditional Renewal.pdf" at bounding box center [198, 147] width 58 height 16
click at [496, 145] on button "Triage" at bounding box center [502, 144] width 28 height 11
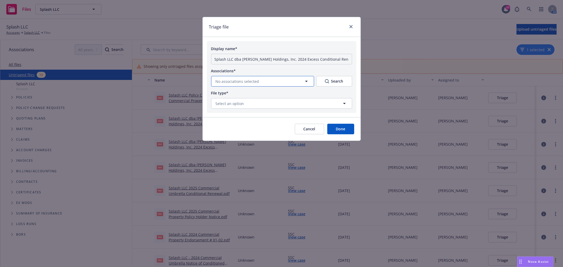
click at [306, 81] on icon "button" at bounding box center [306, 81] width 3 height 1
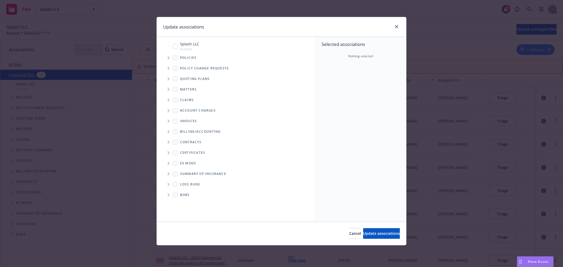
click at [176, 48] on input "Tree Example" at bounding box center [175, 46] width 5 height 5
checkbox input "true"
click at [371, 231] on span "Update associations" at bounding box center [381, 233] width 37 height 5
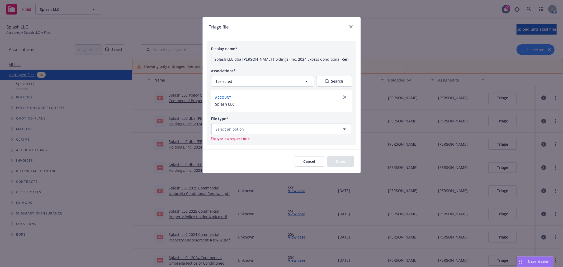
click at [288, 132] on button "Select an option" at bounding box center [281, 129] width 141 height 11
type input "condit"
click at [260, 143] on span "Conditional Renewal Notice" at bounding box center [242, 144] width 50 height 6
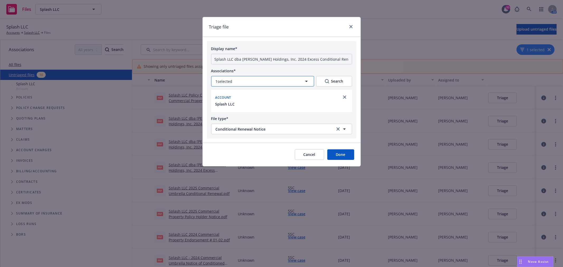
click at [304, 81] on icon "button" at bounding box center [306, 81] width 6 height 6
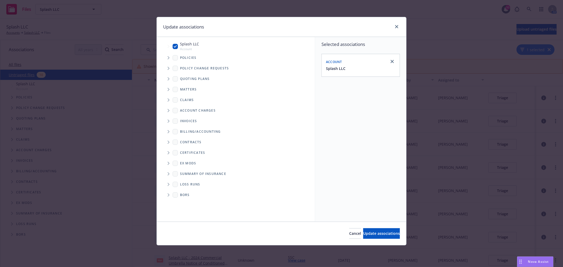
click at [170, 57] on span "Tree Example" at bounding box center [168, 58] width 8 height 8
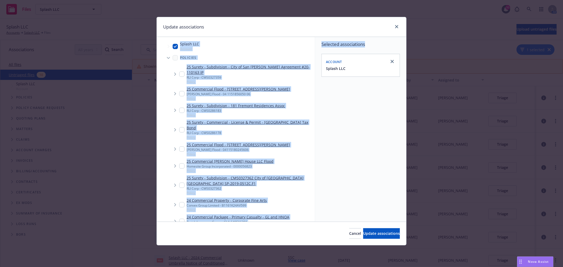
drag, startPoint x: 266, startPoint y: 26, endPoint x: 394, endPoint y: 35, distance: 128.5
click at [395, 36] on div "Update associations" at bounding box center [281, 27] width 249 height 20
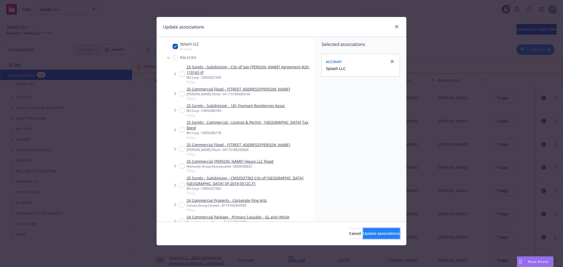
click at [383, 231] on span "Update associations" at bounding box center [381, 233] width 37 height 5
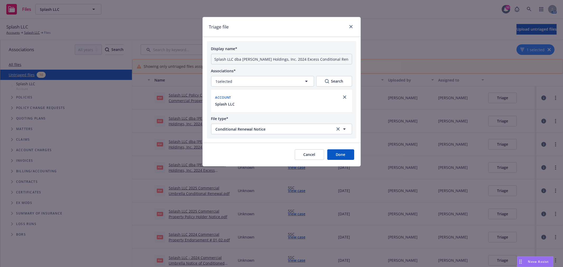
click at [343, 159] on button "Done" at bounding box center [340, 154] width 27 height 11
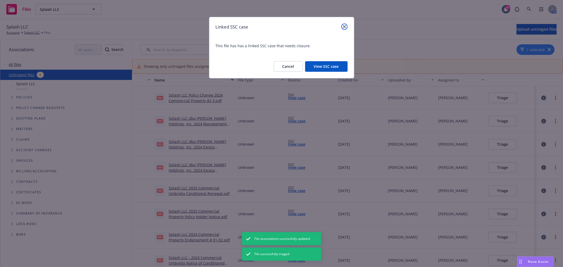
click at [345, 27] on icon "close" at bounding box center [344, 26] width 3 height 3
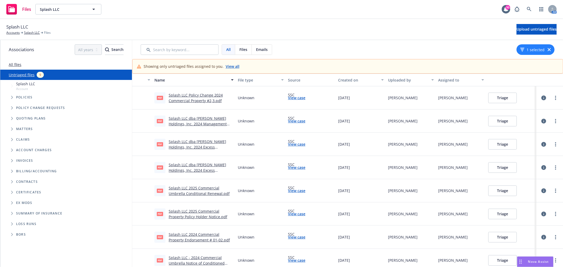
click at [212, 168] on link "Splash LLC dba [PERSON_NAME] Holdings, Inc. 2024 Excess Conditional Renewal .pdf" at bounding box center [198, 170] width 58 height 16
click at [201, 215] on link "Splash LLC 2025 Commercial Property Policy Holder Notice.pdf" at bounding box center [198, 214] width 59 height 11
click at [205, 216] on link "Splash LLC 2025 Commercial Property Policy Holder Notice.pdf" at bounding box center [198, 214] width 59 height 11
click at [493, 215] on button "Triage" at bounding box center [502, 214] width 28 height 11
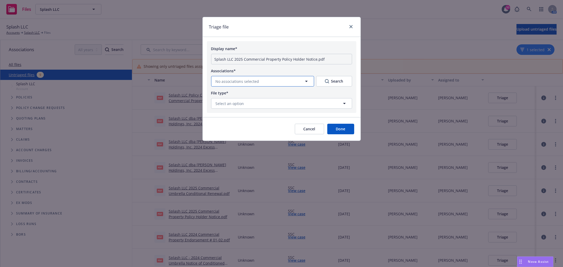
click at [280, 80] on button "No associations selected" at bounding box center [262, 81] width 103 height 11
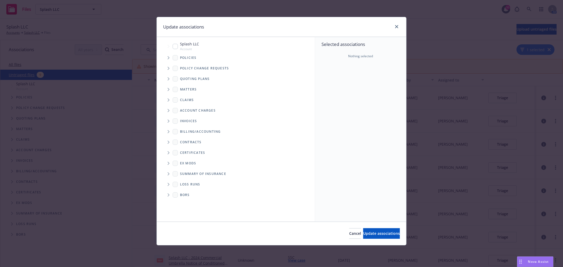
click at [174, 45] on input "Tree Example" at bounding box center [175, 46] width 5 height 5
checkbox input "true"
click at [366, 230] on button "Update associations" at bounding box center [381, 233] width 37 height 11
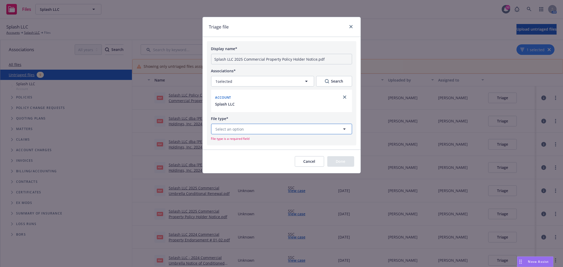
click at [251, 128] on button "Select an option" at bounding box center [281, 129] width 141 height 11
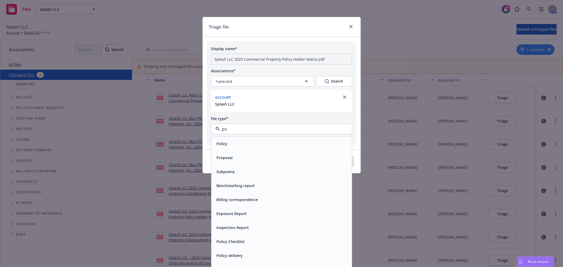
type input "p"
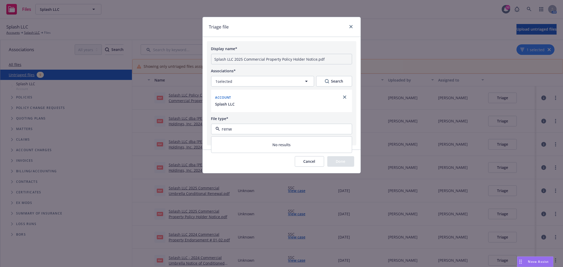
type input "ren"
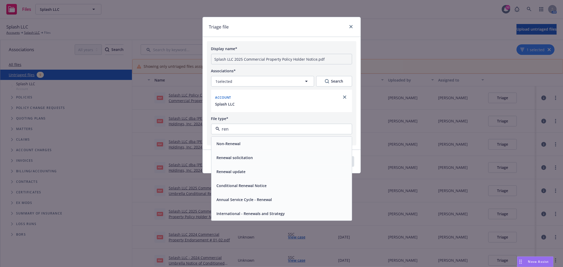
click at [241, 156] on span "Renewal solicitation" at bounding box center [235, 158] width 36 height 6
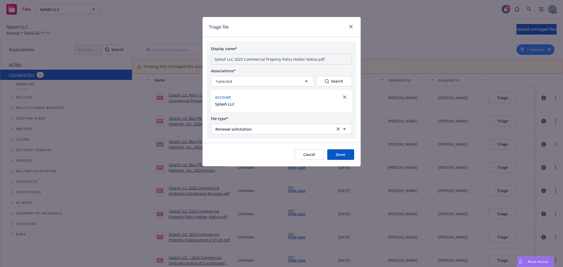
click at [346, 154] on button "Done" at bounding box center [340, 154] width 27 height 11
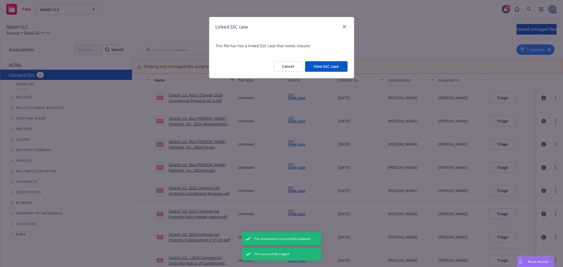
click at [347, 23] on div "Linked SSC case" at bounding box center [281, 27] width 145 height 20
click at [344, 25] on icon "close" at bounding box center [344, 26] width 3 height 3
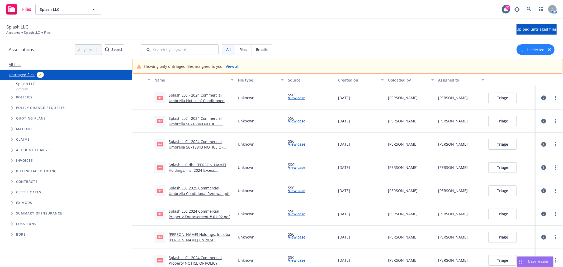
click at [196, 94] on link "Splash LLC - 2024 Commercial Umbrella Notice of Conditioned Renewal or Change i…" at bounding box center [197, 104] width 56 height 22
click at [498, 97] on button "Triage" at bounding box center [502, 98] width 28 height 11
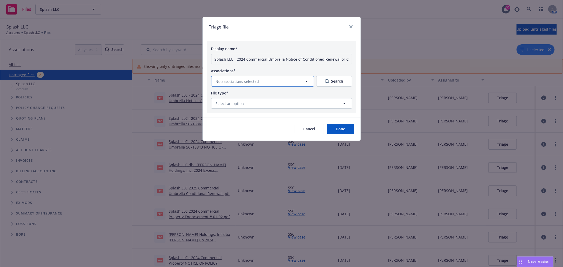
click at [306, 83] on icon "button" at bounding box center [306, 81] width 6 height 6
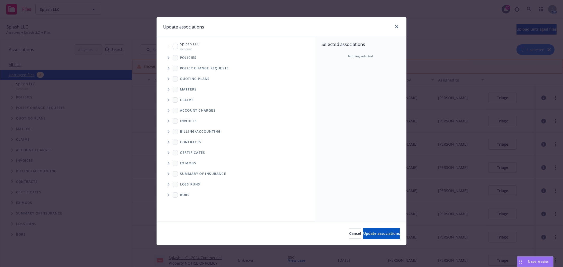
click at [173, 47] on input "Tree Example" at bounding box center [175, 46] width 5 height 5
checkbox input "true"
click at [363, 235] on span "Update associations" at bounding box center [381, 233] width 37 height 5
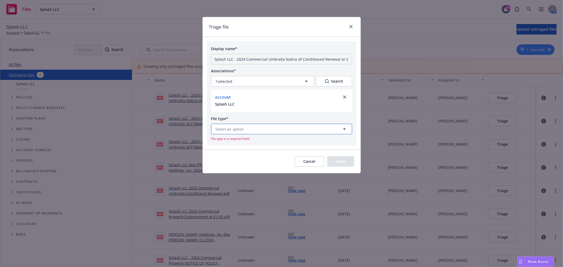
click at [268, 130] on button "Select an option" at bounding box center [281, 129] width 141 height 11
type input "condi"
click at [259, 142] on span "Conditional Renewal Notice" at bounding box center [242, 144] width 50 height 6
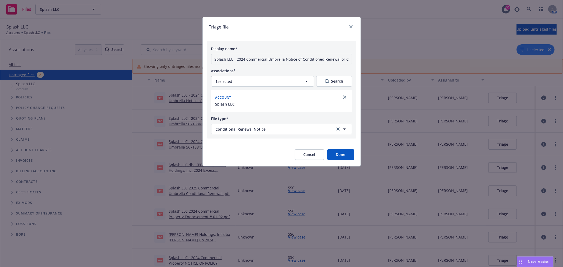
click at [344, 154] on button "Done" at bounding box center [340, 154] width 27 height 11
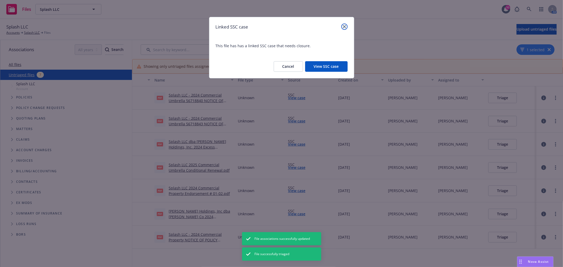
click at [345, 24] on link "close" at bounding box center [344, 26] width 6 height 6
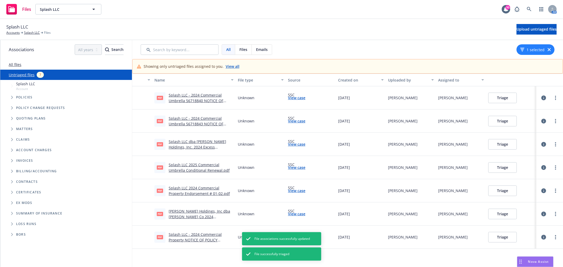
click at [202, 122] on link "Splash LLC - 2024 Commercial Umbrella 56718843 NOTICE OF POLICY CONDITIONAL REN…" at bounding box center [201, 124] width 64 height 16
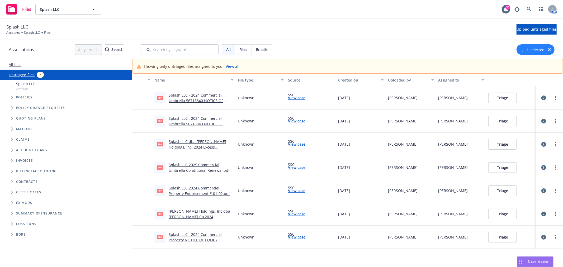
click at [496, 120] on button "Triage" at bounding box center [502, 121] width 28 height 11
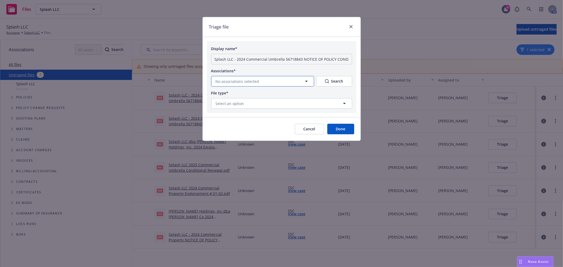
click at [285, 81] on button "No associations selected" at bounding box center [262, 81] width 103 height 11
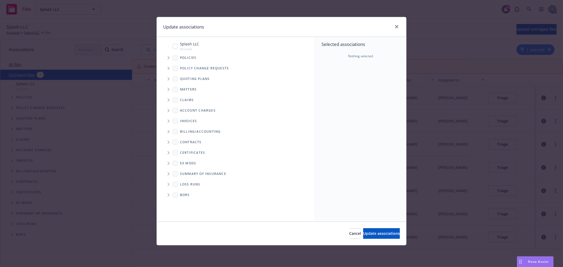
click at [174, 46] on input "Tree Example" at bounding box center [175, 46] width 5 height 5
checkbox input "true"
click at [371, 235] on span "Update associations" at bounding box center [381, 233] width 37 height 5
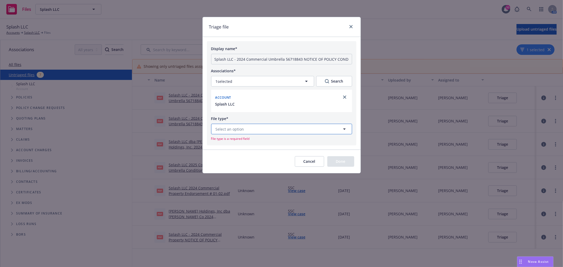
click at [287, 129] on button "Select an option" at bounding box center [281, 129] width 141 height 11
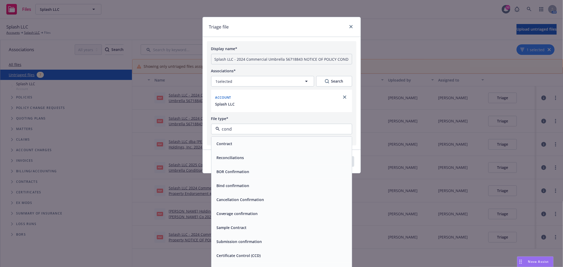
type input "condi"
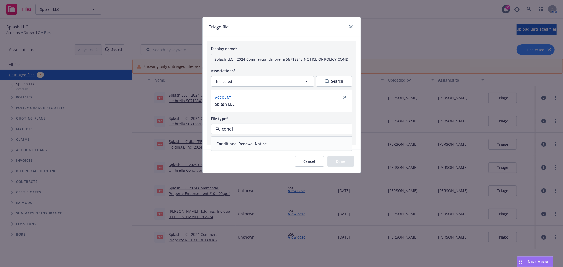
click at [280, 141] on div "Conditional Renewal Notice" at bounding box center [282, 144] width 134 height 8
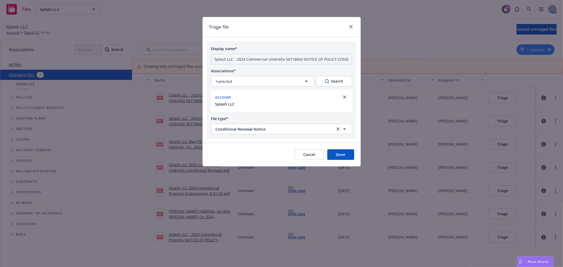
click at [345, 156] on button "Done" at bounding box center [340, 154] width 27 height 11
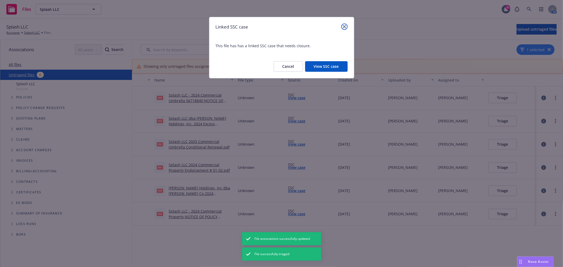
click at [344, 25] on link "close" at bounding box center [344, 26] width 6 height 6
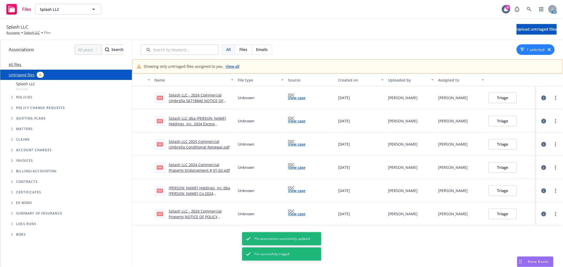
click at [494, 144] on button "Triage" at bounding box center [502, 144] width 28 height 11
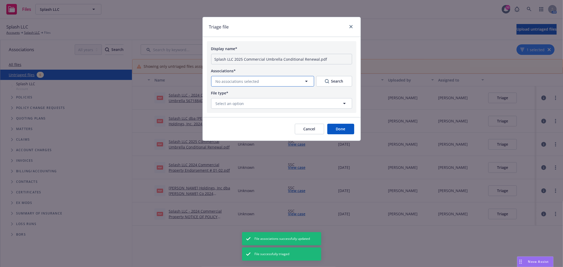
click at [287, 81] on button "No associations selected" at bounding box center [262, 81] width 103 height 11
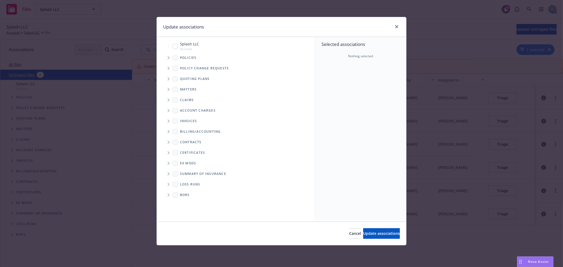
click at [184, 44] on span "Splash LLC" at bounding box center [189, 44] width 19 height 6
checkbox input "true"
click at [372, 233] on span "Update associations" at bounding box center [381, 233] width 37 height 5
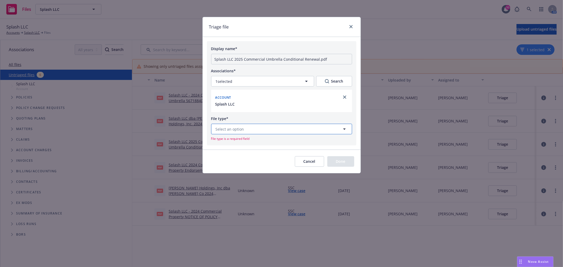
click at [291, 129] on button "Select an option" at bounding box center [281, 129] width 141 height 11
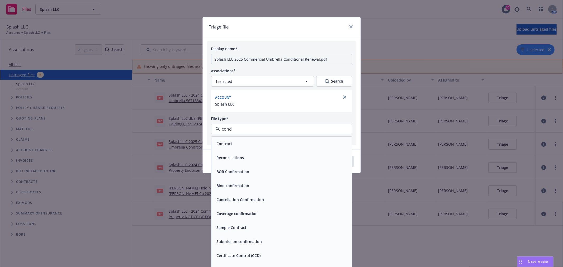
type input "condi"
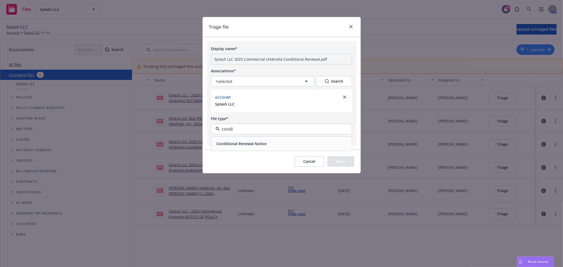
click at [287, 141] on div "Conditional Renewal Notice" at bounding box center [282, 144] width 134 height 8
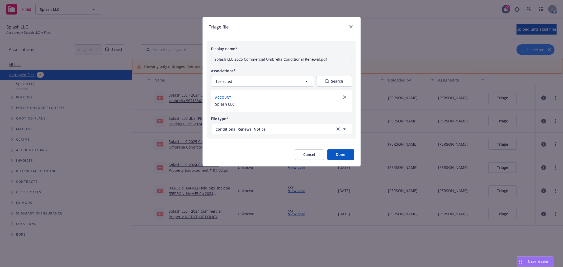
click at [342, 156] on button "Done" at bounding box center [340, 154] width 27 height 11
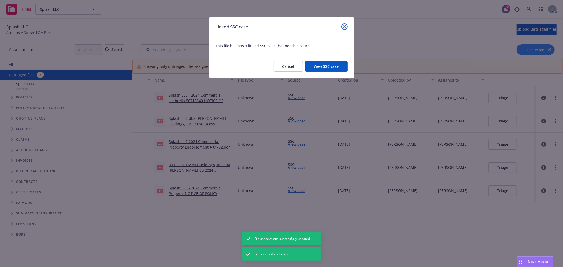
click at [344, 27] on icon "close" at bounding box center [344, 26] width 3 height 3
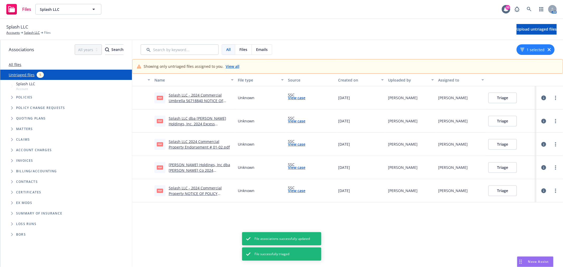
click at [192, 93] on link "Splash LLC - 2024 Commercial Umbrella 56718840 NOTICE OF POLICY CONDITIONAL REN…" at bounding box center [201, 101] width 64 height 16
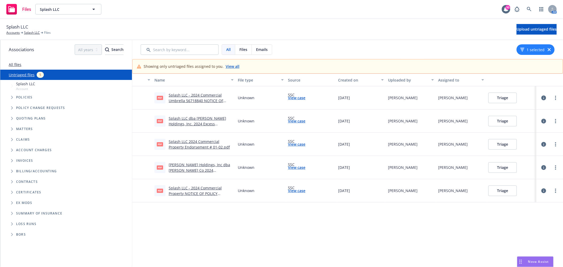
click at [502, 97] on button "Triage" at bounding box center [502, 98] width 28 height 11
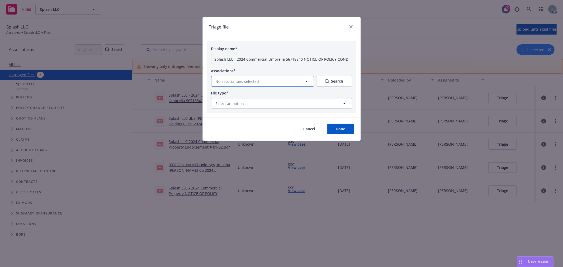
click at [282, 82] on button "No associations selected" at bounding box center [262, 81] width 103 height 11
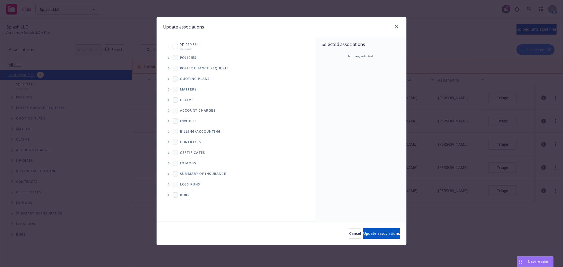
click at [187, 46] on span "Splash LLC" at bounding box center [189, 44] width 19 height 6
checkbox input "true"
drag, startPoint x: 372, startPoint y: 234, endPoint x: 336, endPoint y: 199, distance: 50.4
click at [372, 234] on span "Update associations" at bounding box center [381, 233] width 37 height 5
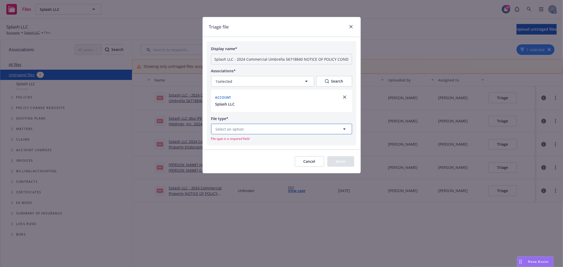
click at [268, 130] on button "Select an option" at bounding box center [281, 129] width 141 height 11
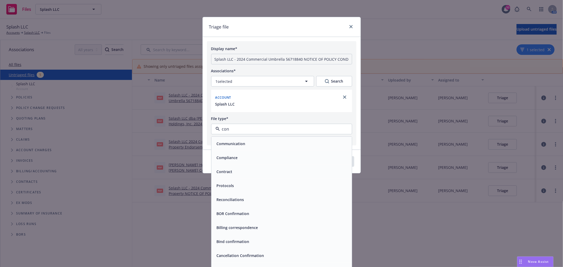
type input "cond"
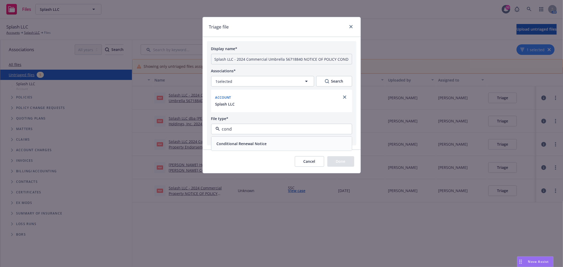
click at [265, 142] on span "Conditional Renewal Notice" at bounding box center [242, 144] width 50 height 6
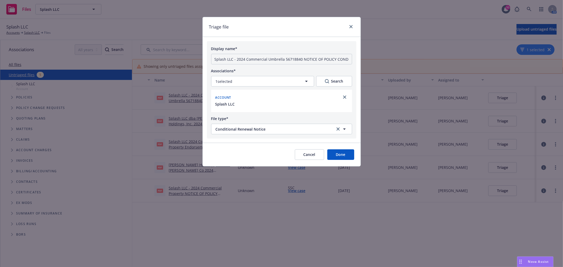
click at [338, 156] on button "Done" at bounding box center [340, 154] width 27 height 11
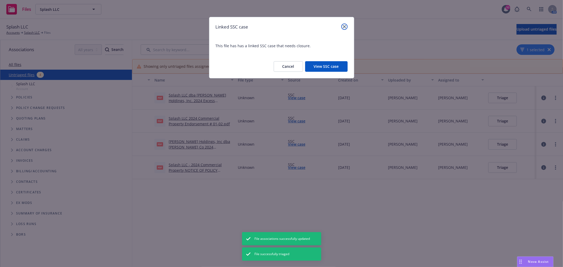
click at [345, 24] on link "close" at bounding box center [344, 26] width 6 height 6
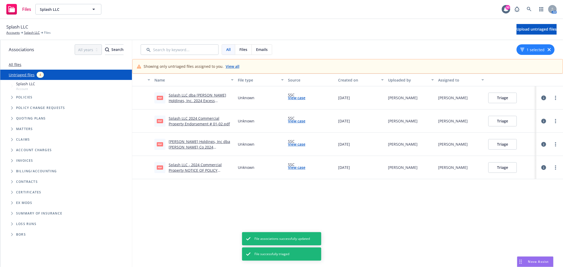
click at [197, 98] on div "Splash LLC dba [PERSON_NAME] Holdings, Inc. 2024 Excess Conditional Renewal .pdf" at bounding box center [201, 97] width 65 height 11
click at [208, 100] on link "Splash LLC dba [PERSON_NAME] Holdings, Inc. 2024 Excess Conditional Renewal .pdf" at bounding box center [198, 101] width 58 height 16
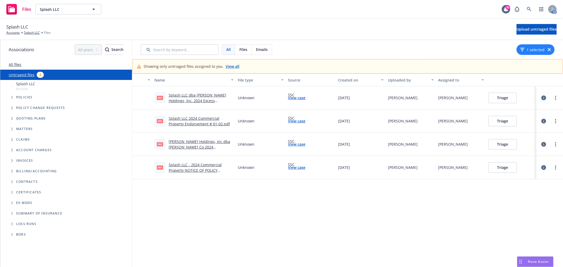
click at [503, 99] on button "Triage" at bounding box center [502, 98] width 28 height 11
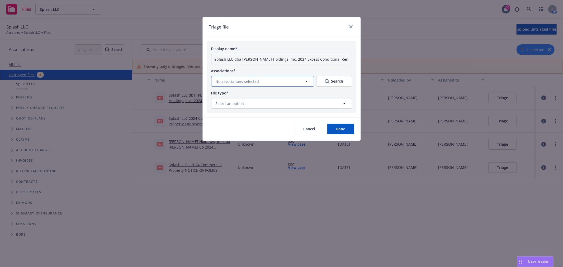
click at [307, 79] on icon "button" at bounding box center [306, 81] width 6 height 6
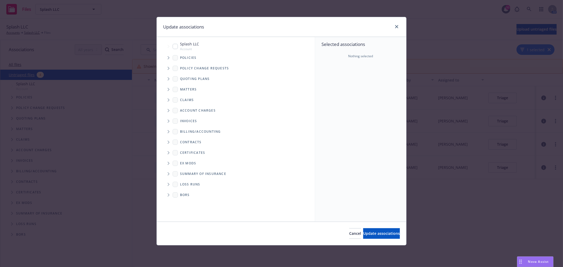
click at [174, 44] on input "Tree Example" at bounding box center [175, 46] width 5 height 5
checkbox input "true"
click at [375, 234] on span "Update associations" at bounding box center [381, 233] width 37 height 5
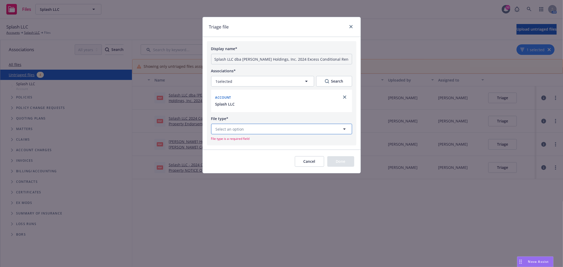
click at [260, 130] on button "Select an option" at bounding box center [281, 129] width 141 height 11
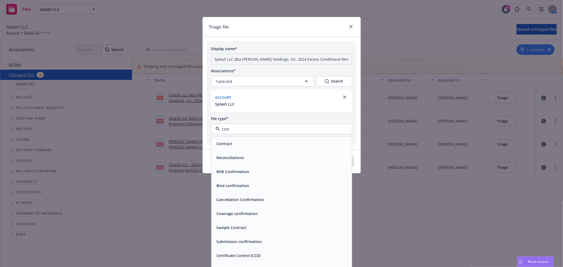
type input "cond"
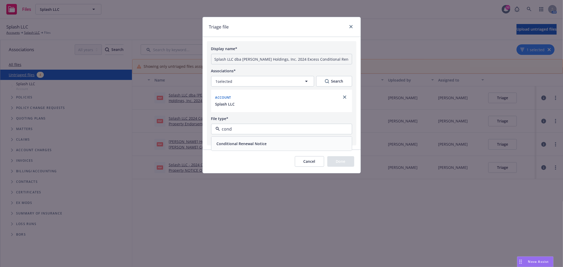
click at [260, 144] on span "Conditional Renewal Notice" at bounding box center [242, 144] width 50 height 6
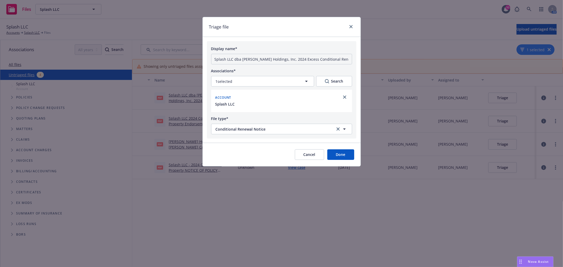
click at [343, 156] on button "Done" at bounding box center [340, 154] width 27 height 11
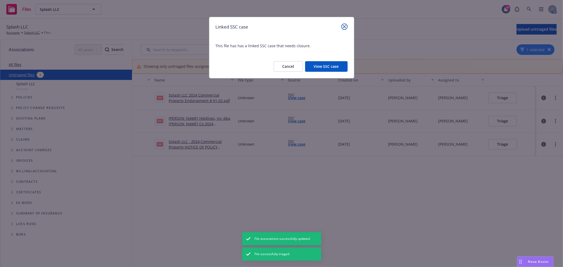
click at [344, 24] on link "close" at bounding box center [344, 26] width 6 height 6
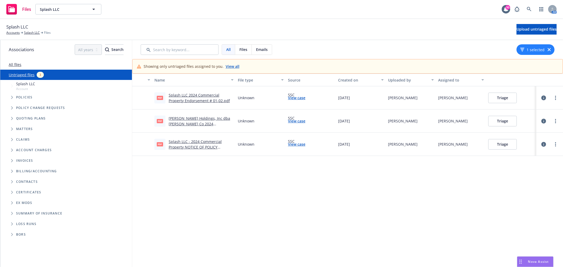
click at [502, 97] on button "Triage" at bounding box center [502, 98] width 28 height 11
click at [187, 99] on link "Splash LLC 2024 Commercial Property Endorsement # 01-02.pdf" at bounding box center [199, 98] width 61 height 11
click at [502, 94] on button "Triage" at bounding box center [502, 98] width 28 height 11
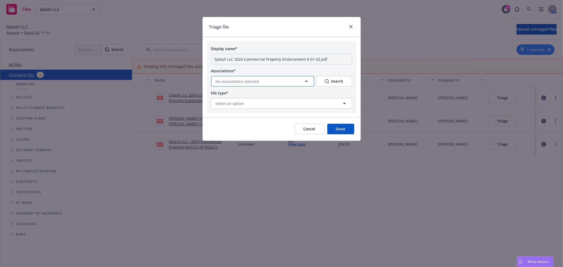
click at [306, 82] on icon "button" at bounding box center [306, 81] width 3 height 1
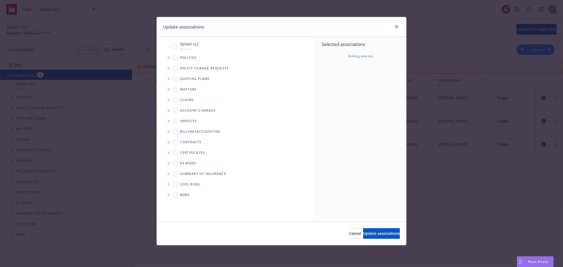
click at [174, 47] on input "Tree Example" at bounding box center [175, 46] width 5 height 5
checkbox input "true"
click at [371, 236] on span "Update associations" at bounding box center [381, 233] width 37 height 5
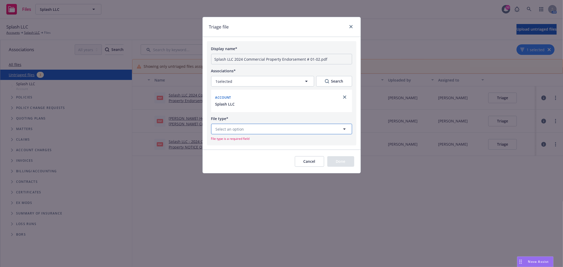
click at [284, 130] on button "Select an option" at bounding box center [281, 129] width 141 height 11
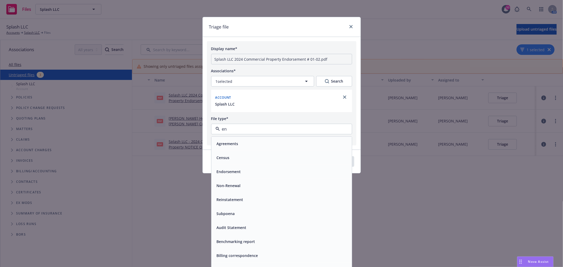
type input "end"
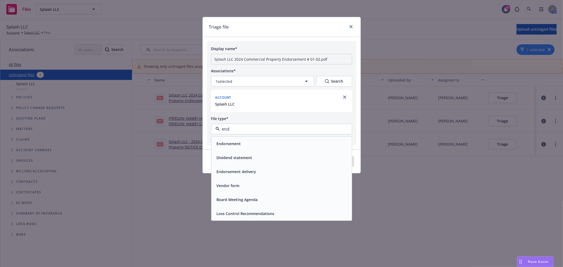
click at [248, 143] on div "Endorsement" at bounding box center [282, 144] width 134 height 8
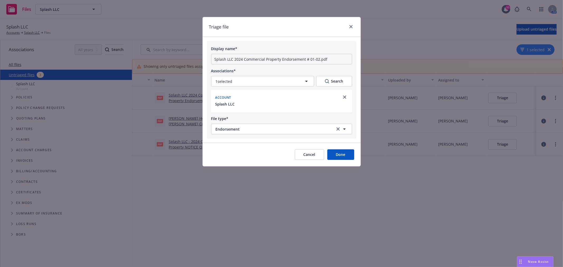
click at [347, 155] on button "Done" at bounding box center [340, 154] width 27 height 11
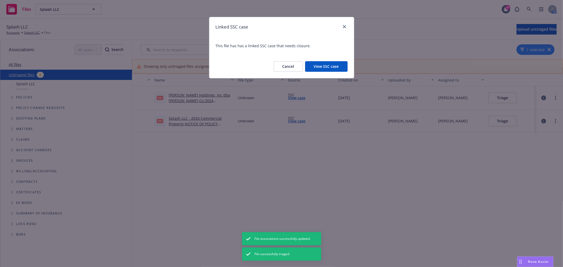
click at [196, 101] on div "Linked SSC case This file has has a linked SSC case that needs closure. Cancel …" at bounding box center [281, 133] width 563 height 267
click at [343, 26] on icon "close" at bounding box center [344, 26] width 3 height 3
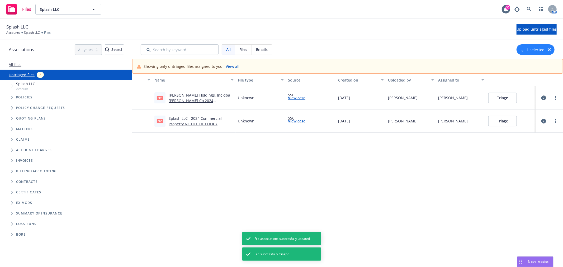
click at [203, 98] on link "[PERSON_NAME] Holdings, Inc dba [PERSON_NAME] Co 2024 Commercial Umbrella Nonre…" at bounding box center [199, 104] width 61 height 22
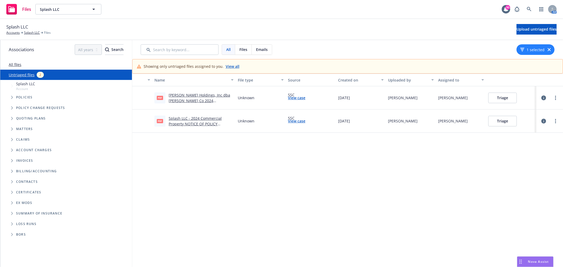
click at [498, 97] on button "Triage" at bounding box center [502, 98] width 28 height 11
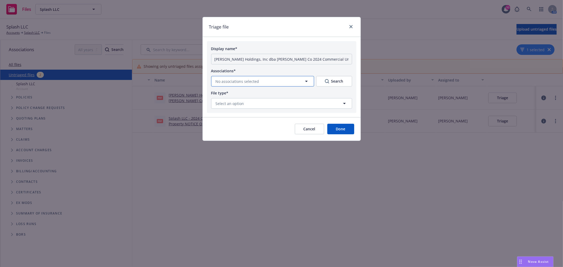
click at [292, 82] on button "No associations selected" at bounding box center [262, 81] width 103 height 11
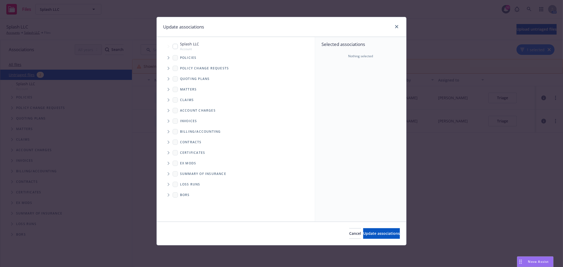
click at [188, 44] on span "Splash LLC" at bounding box center [189, 44] width 19 height 6
checkbox input "true"
click at [385, 233] on span "Update associations" at bounding box center [381, 233] width 37 height 5
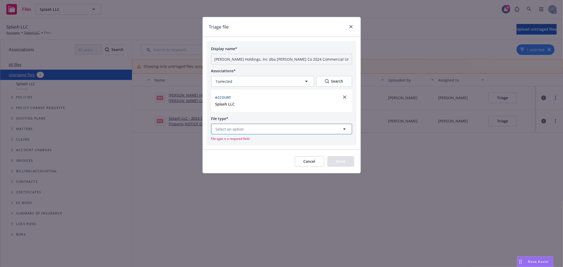
click at [292, 130] on button "Select an option" at bounding box center [281, 129] width 141 height 11
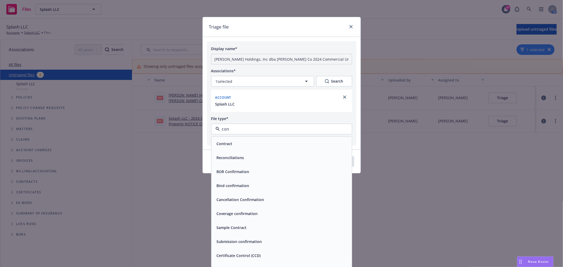
type input "cond"
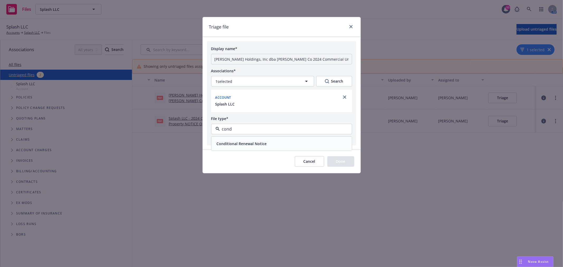
click at [281, 143] on div "Conditional Renewal Notice" at bounding box center [282, 144] width 134 height 8
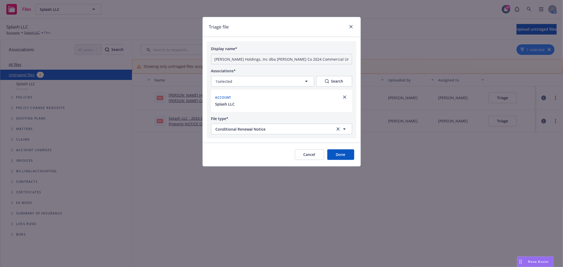
click at [342, 156] on button "Done" at bounding box center [340, 154] width 27 height 11
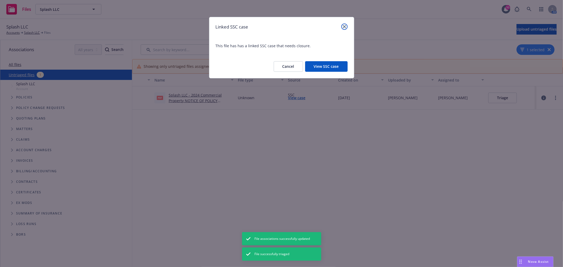
click at [344, 27] on icon "close" at bounding box center [344, 26] width 3 height 3
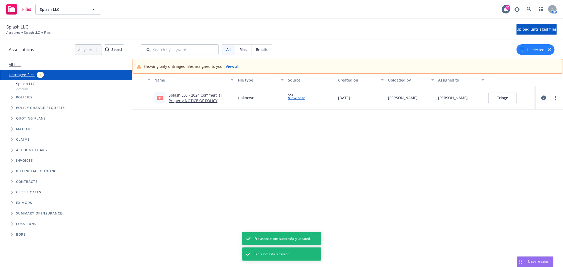
click at [187, 98] on link "Splash LLC - 2024 Commercial Property NOTICE OF POLICY CONDITIONAL RENEWAL.pdf" at bounding box center [195, 101] width 53 height 16
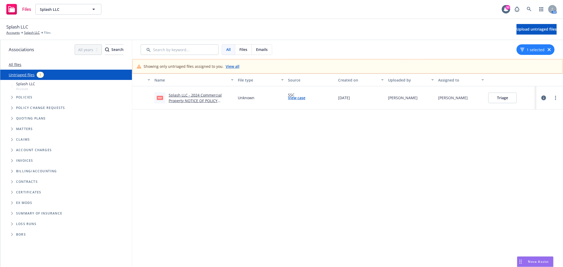
click at [502, 98] on button "Triage" at bounding box center [502, 98] width 28 height 11
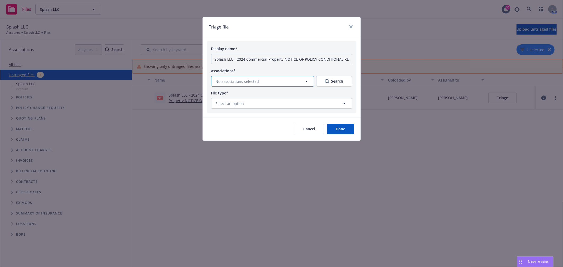
click at [270, 80] on button "No associations selected" at bounding box center [262, 81] width 103 height 11
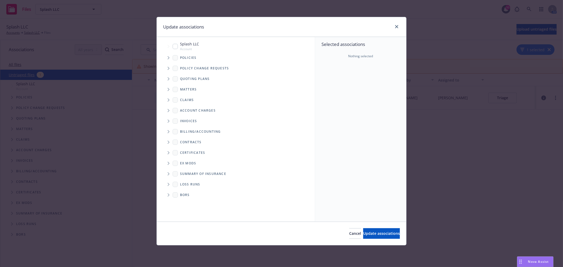
drag, startPoint x: 176, startPoint y: 45, endPoint x: 185, endPoint y: 50, distance: 10.0
click at [176, 45] on input "Tree Example" at bounding box center [175, 46] width 5 height 5
checkbox input "true"
click at [364, 231] on span "Update associations" at bounding box center [381, 233] width 37 height 5
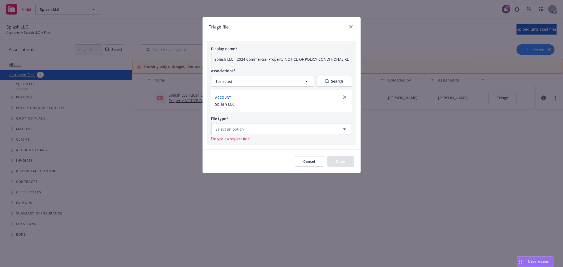
click at [278, 130] on button "Select an option" at bounding box center [281, 129] width 141 height 11
type input "condi"
click at [272, 144] on div "Conditional Renewal Notice" at bounding box center [282, 144] width 134 height 8
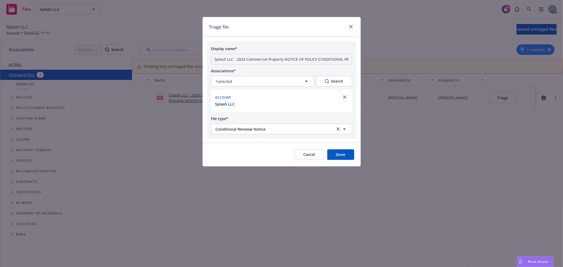
click at [354, 154] on button "Done" at bounding box center [340, 154] width 27 height 11
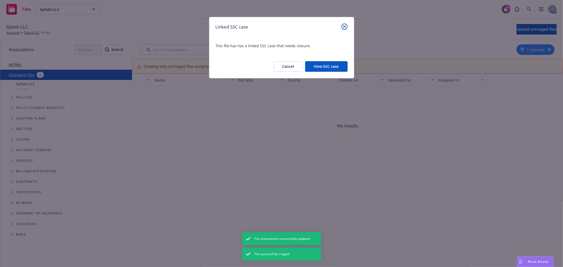
click at [343, 28] on link "close" at bounding box center [344, 26] width 6 height 6
